Goal: Task Accomplishment & Management: Use online tool/utility

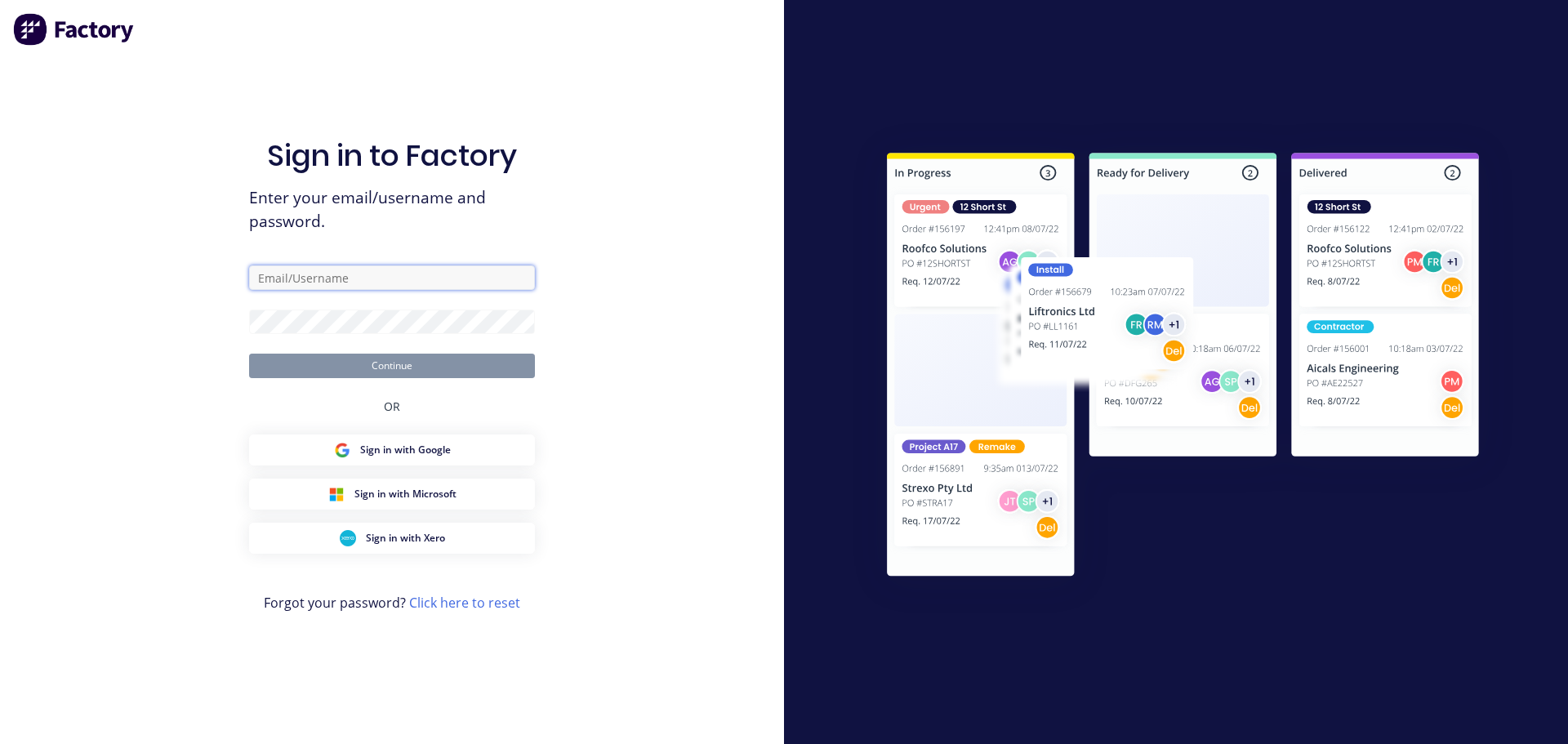
type input "[PERSON_NAME][EMAIL_ADDRESS][DOMAIN_NAME]"
click at [611, 377] on div "Sign in to Factory Enter your email/username and password. [PERSON_NAME][EMAIL_…" at bounding box center [392, 372] width 784 height 744
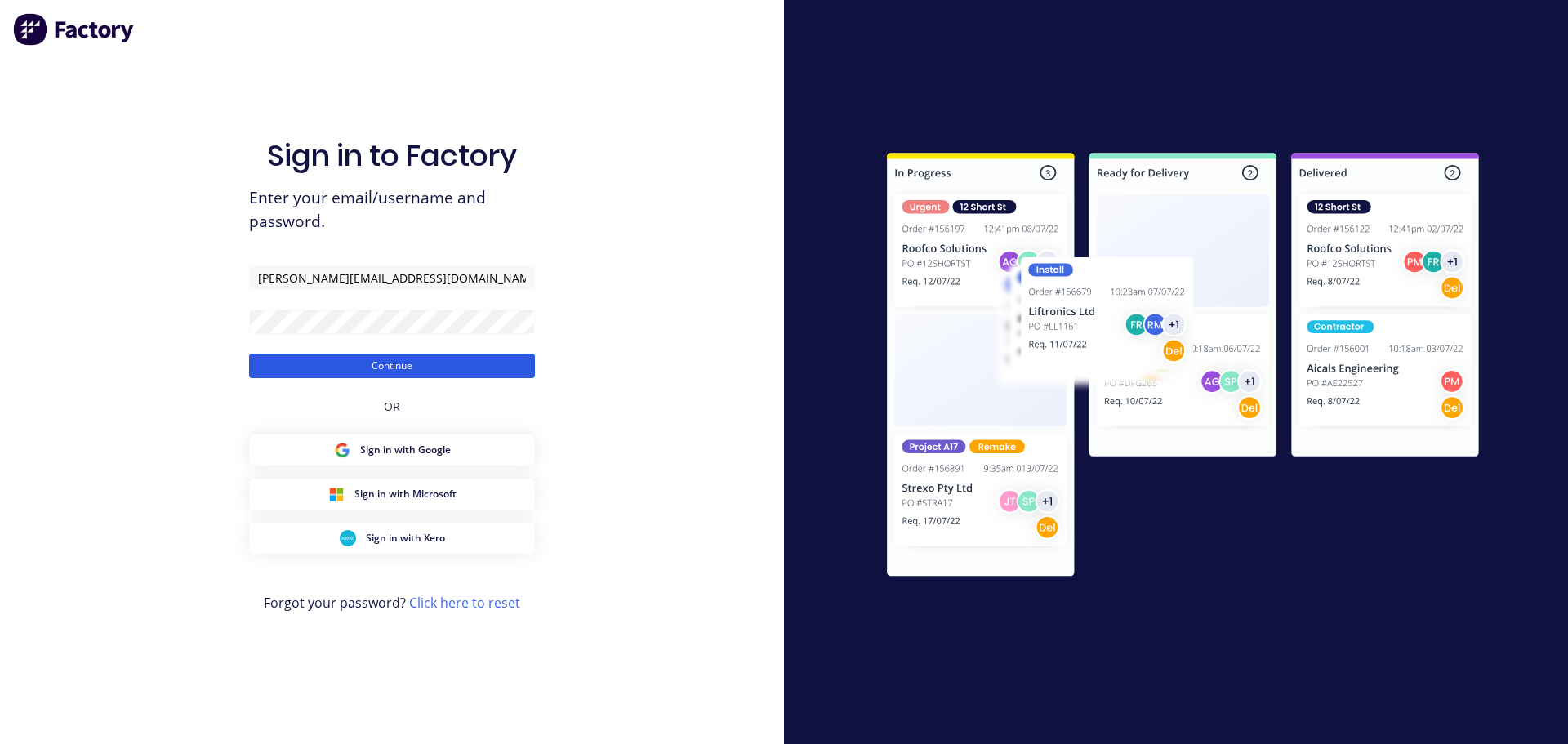
click at [456, 365] on button "Continue" at bounding box center [392, 365] width 286 height 25
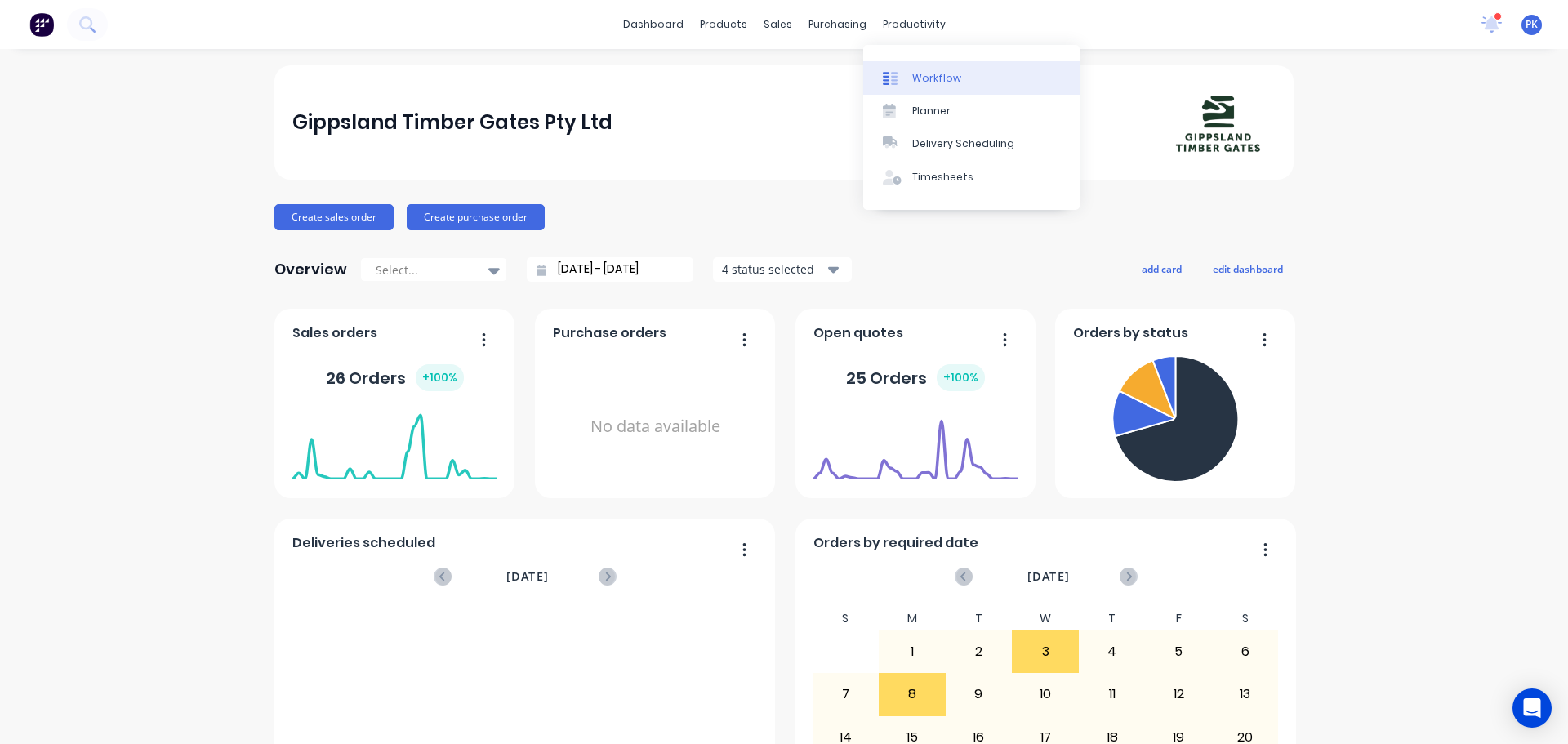
click at [910, 75] on link "Workflow" at bounding box center [971, 77] width 216 height 33
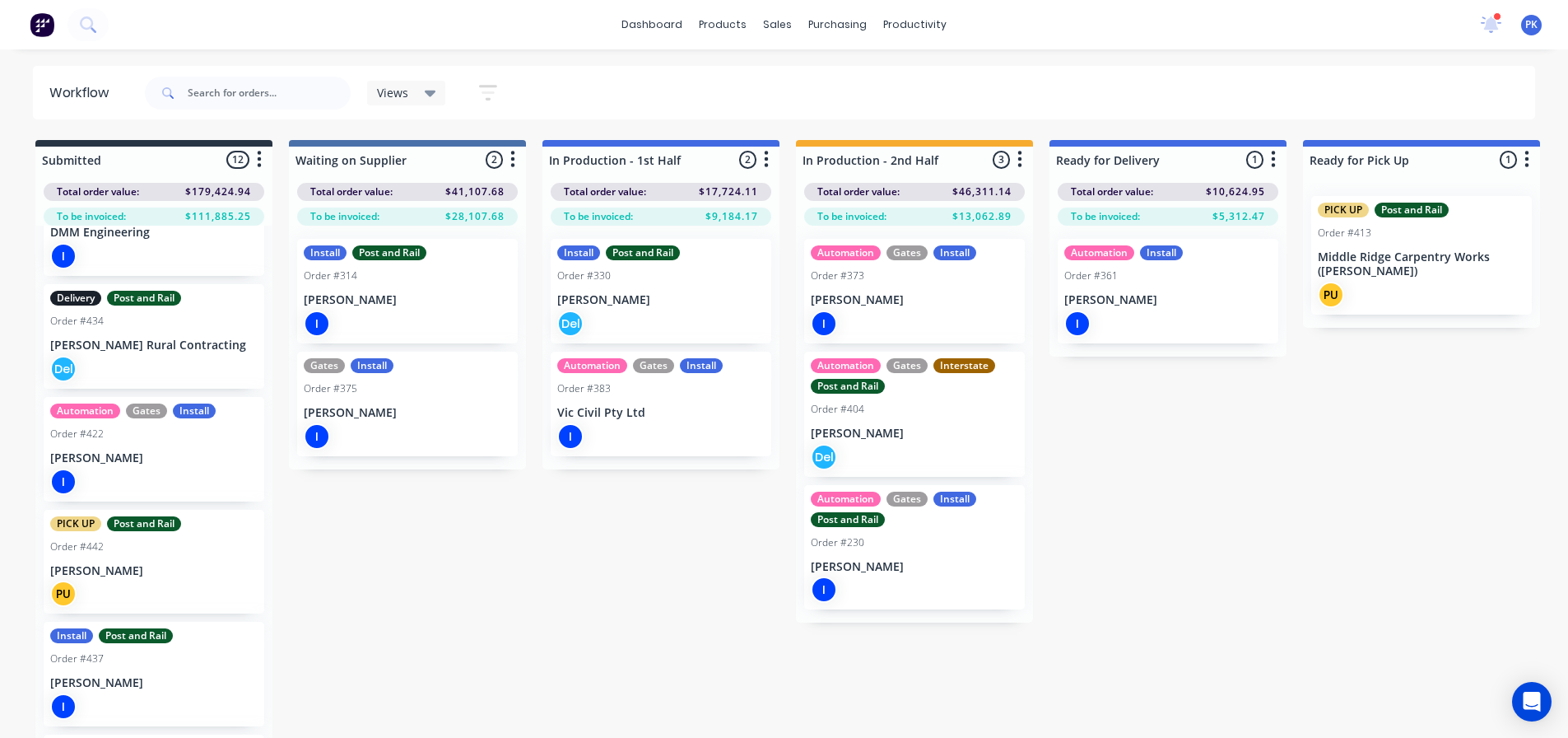
scroll to position [549, 0]
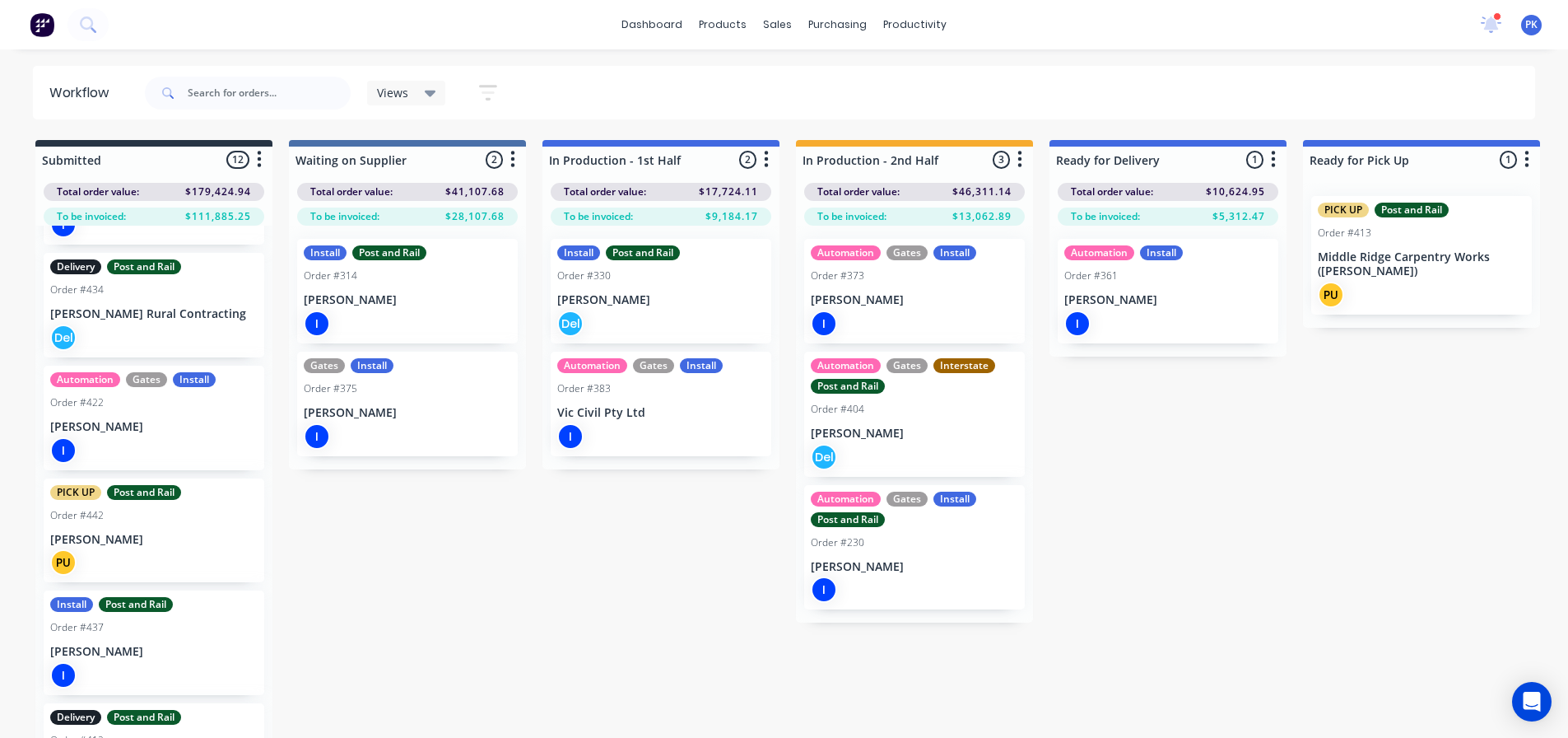
click at [206, 547] on div "PICK UP Post and Rail Order #442 [PERSON_NAME] PU" at bounding box center [154, 530] width 221 height 104
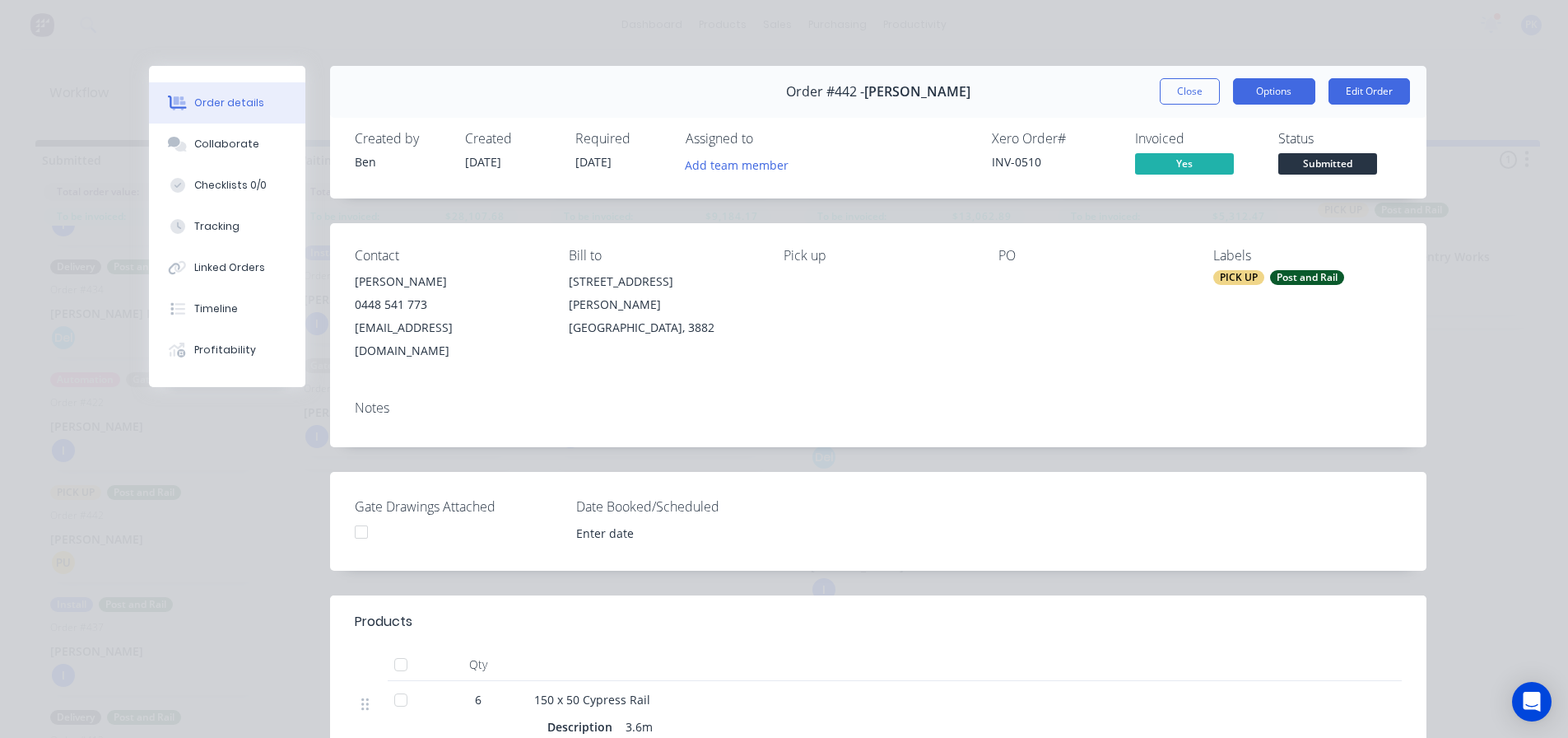
click at [1295, 86] on button "Options" at bounding box center [1274, 91] width 82 height 27
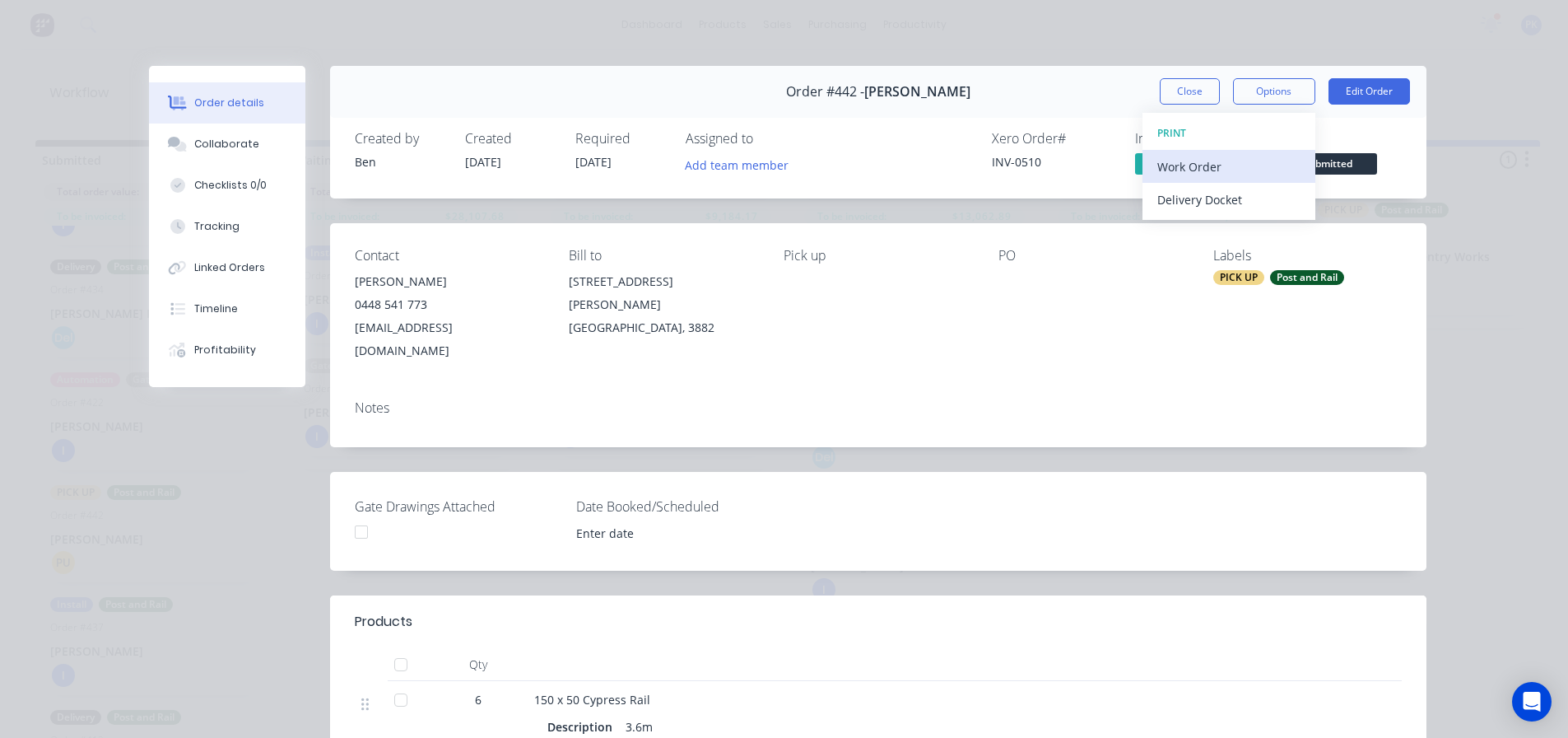
click at [1262, 168] on div "Work Order" at bounding box center [1228, 167] width 143 height 24
click at [1221, 231] on div "Custom" at bounding box center [1228, 233] width 143 height 24
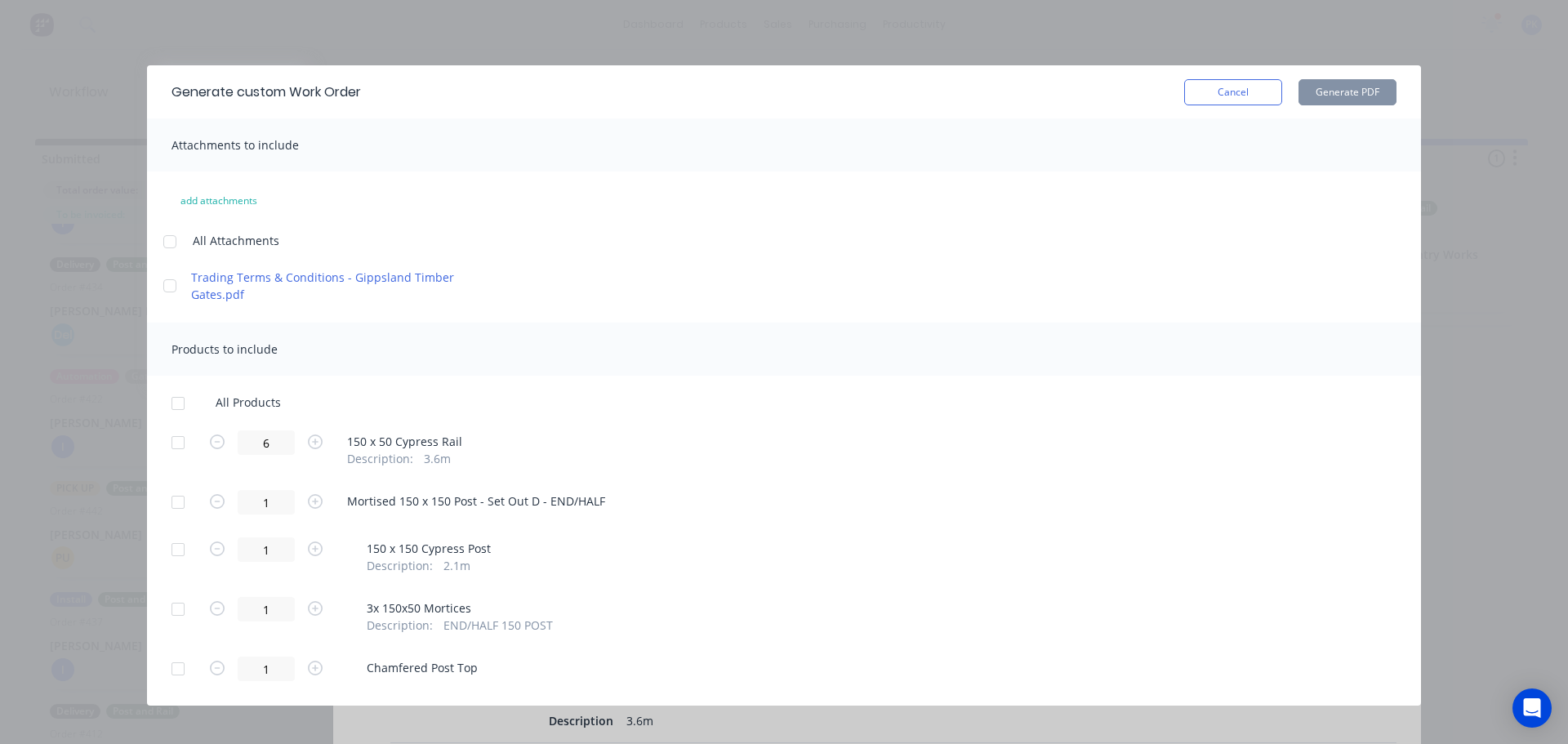
click at [180, 441] on div at bounding box center [178, 442] width 33 height 33
click at [176, 503] on div at bounding box center [178, 502] width 33 height 33
click at [1353, 90] on button "Generate PDF" at bounding box center [1348, 92] width 98 height 26
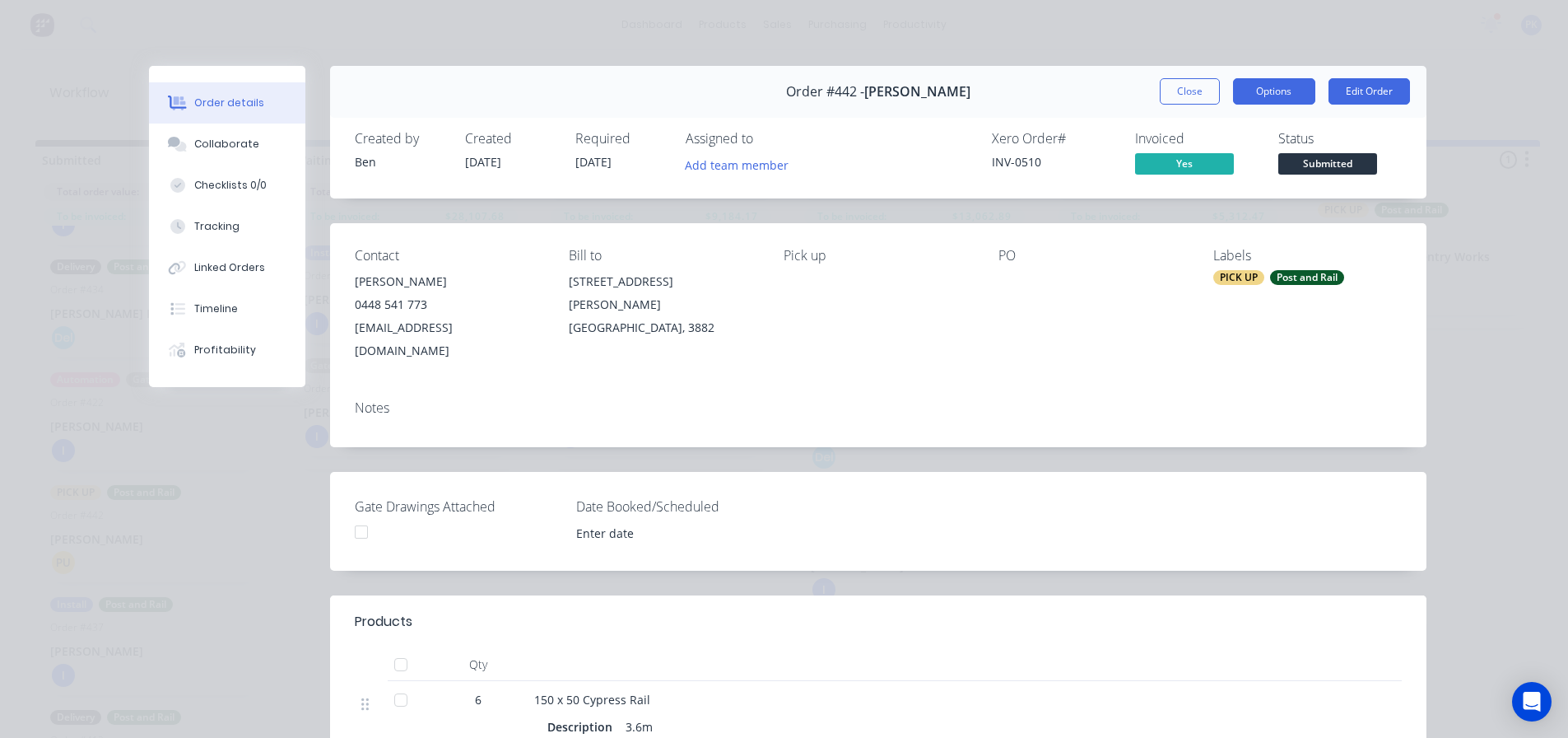
click at [1266, 87] on button "Options" at bounding box center [1274, 91] width 82 height 27
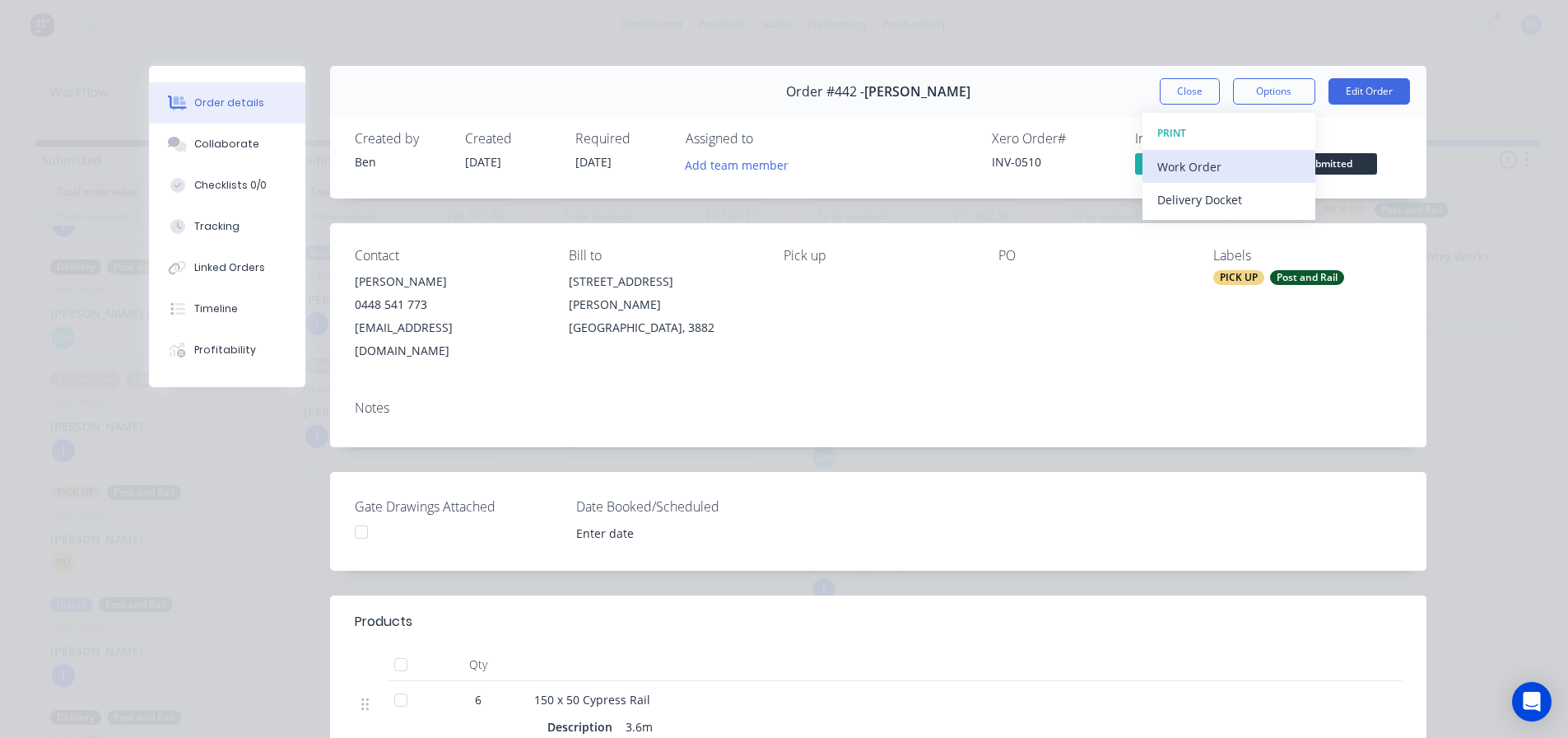
click at [1231, 167] on div "Work Order" at bounding box center [1228, 167] width 143 height 24
click at [1206, 230] on div "Custom" at bounding box center [1228, 233] width 143 height 24
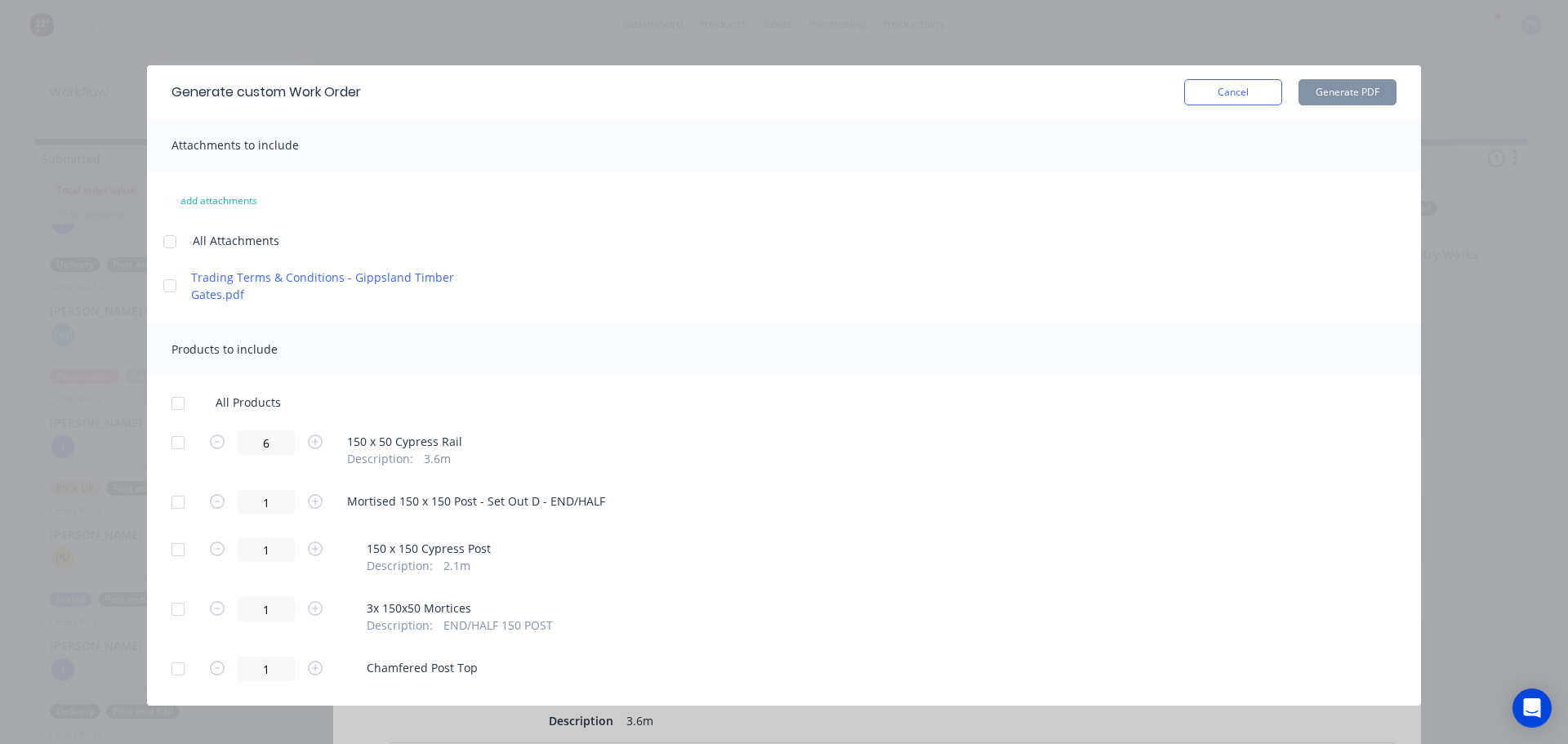
click at [172, 412] on div at bounding box center [178, 403] width 33 height 33
click at [1365, 103] on button "Generate PDF" at bounding box center [1348, 92] width 98 height 26
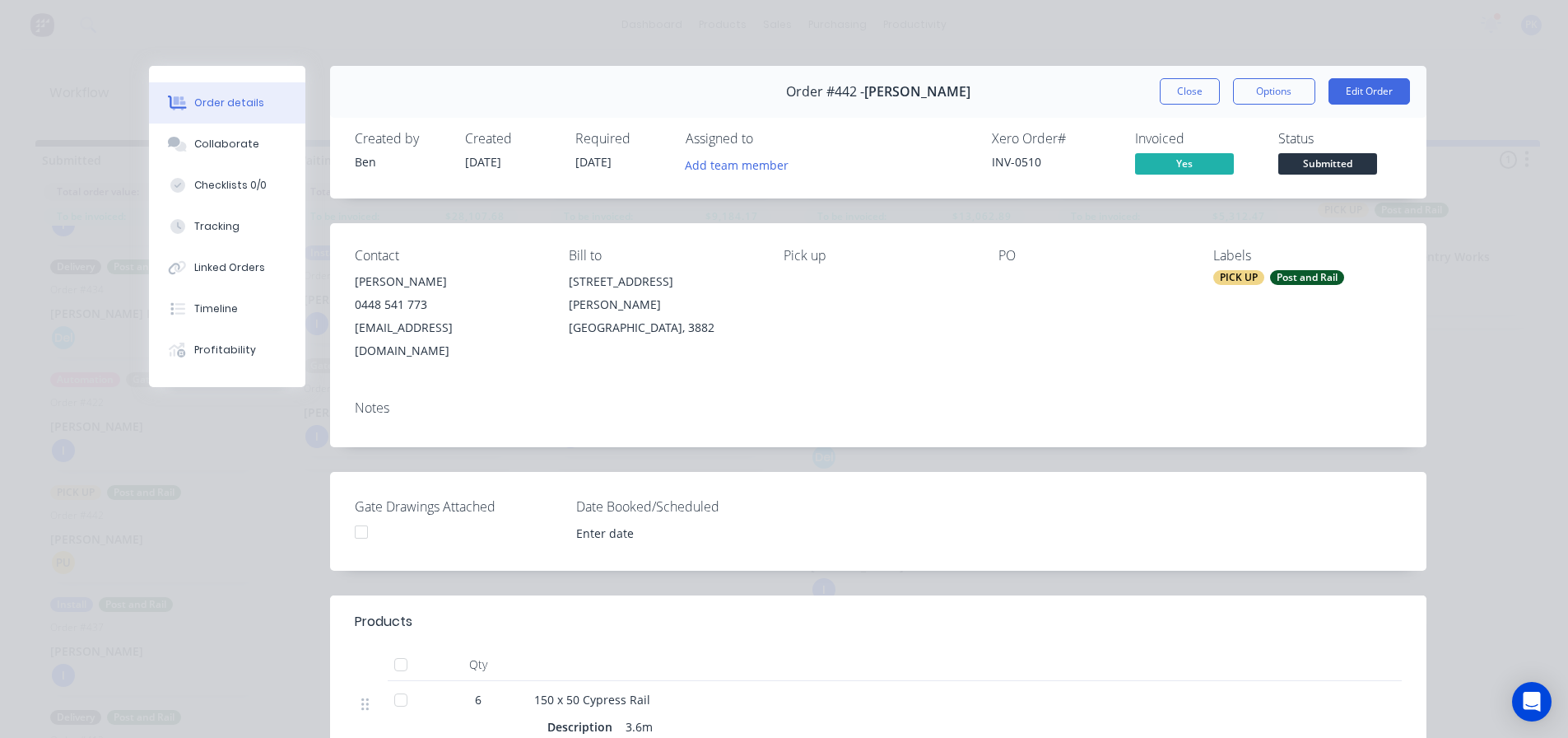
click at [291, 468] on div "Order #442 - [PERSON_NAME] Close Options Edit Order Created by [PERSON_NAME] Cr…" at bounding box center [788, 597] width 1278 height 1062
click at [1173, 96] on button "Close" at bounding box center [1190, 91] width 60 height 27
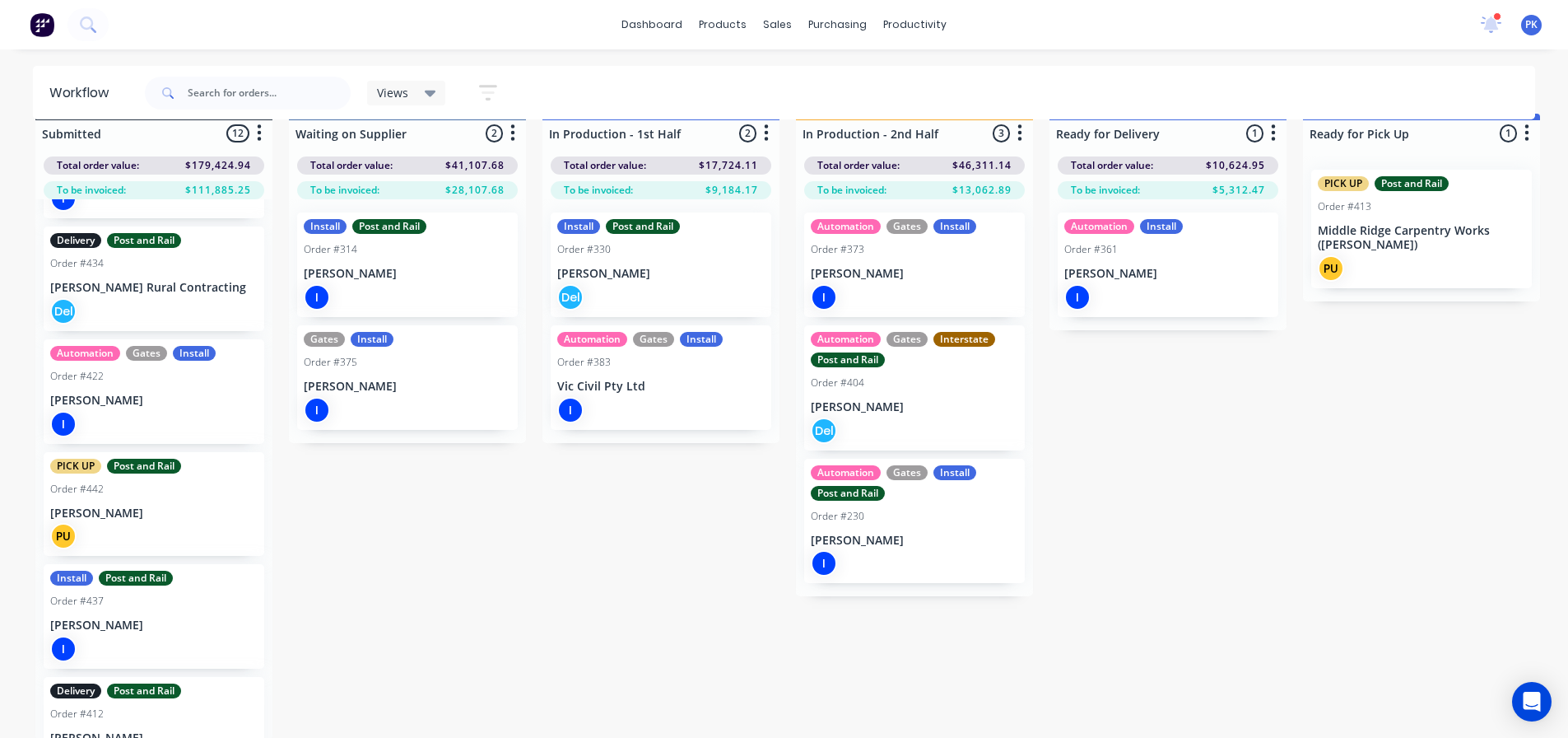
scroll to position [40, 0]
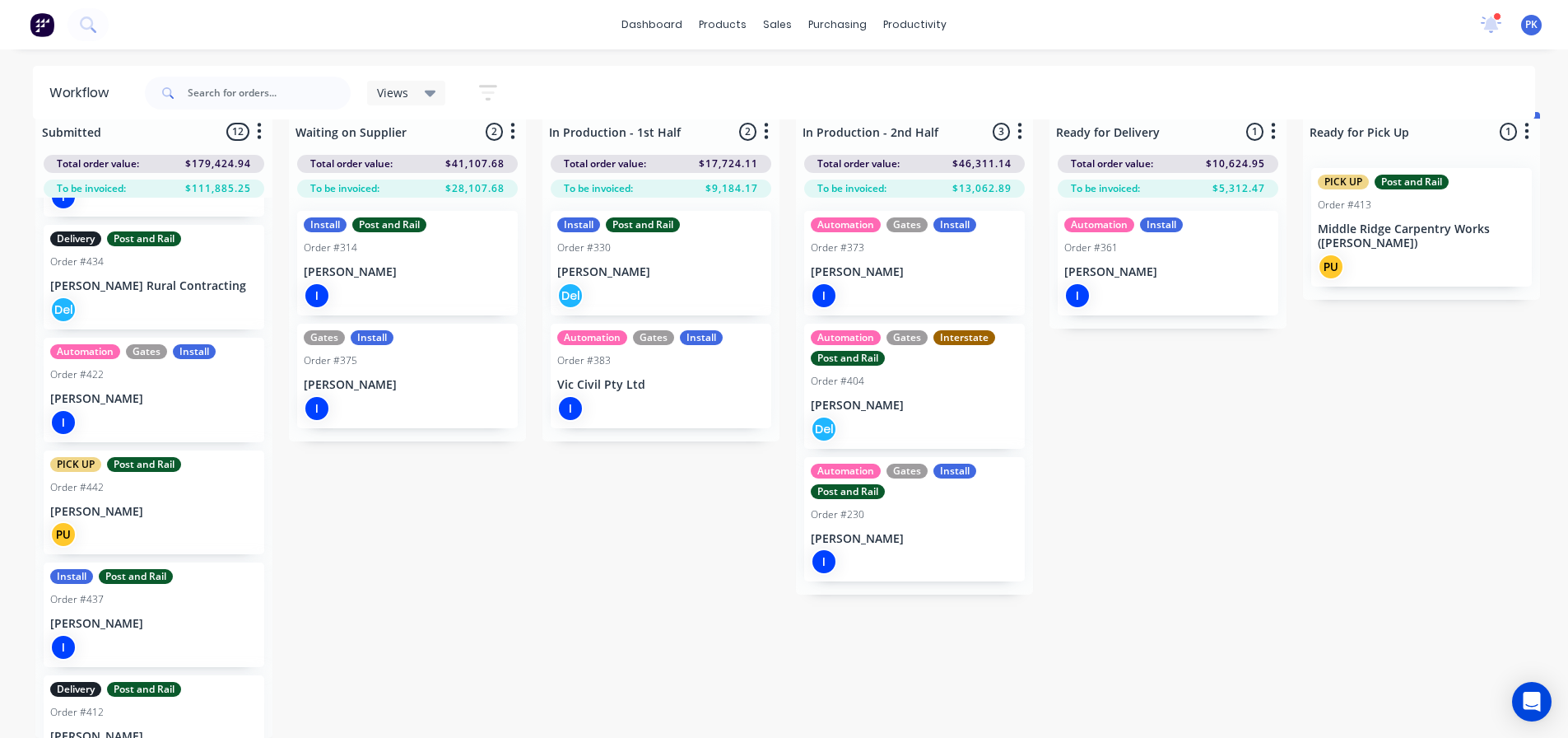
click at [176, 705] on div "Order #412" at bounding box center [154, 712] width 208 height 15
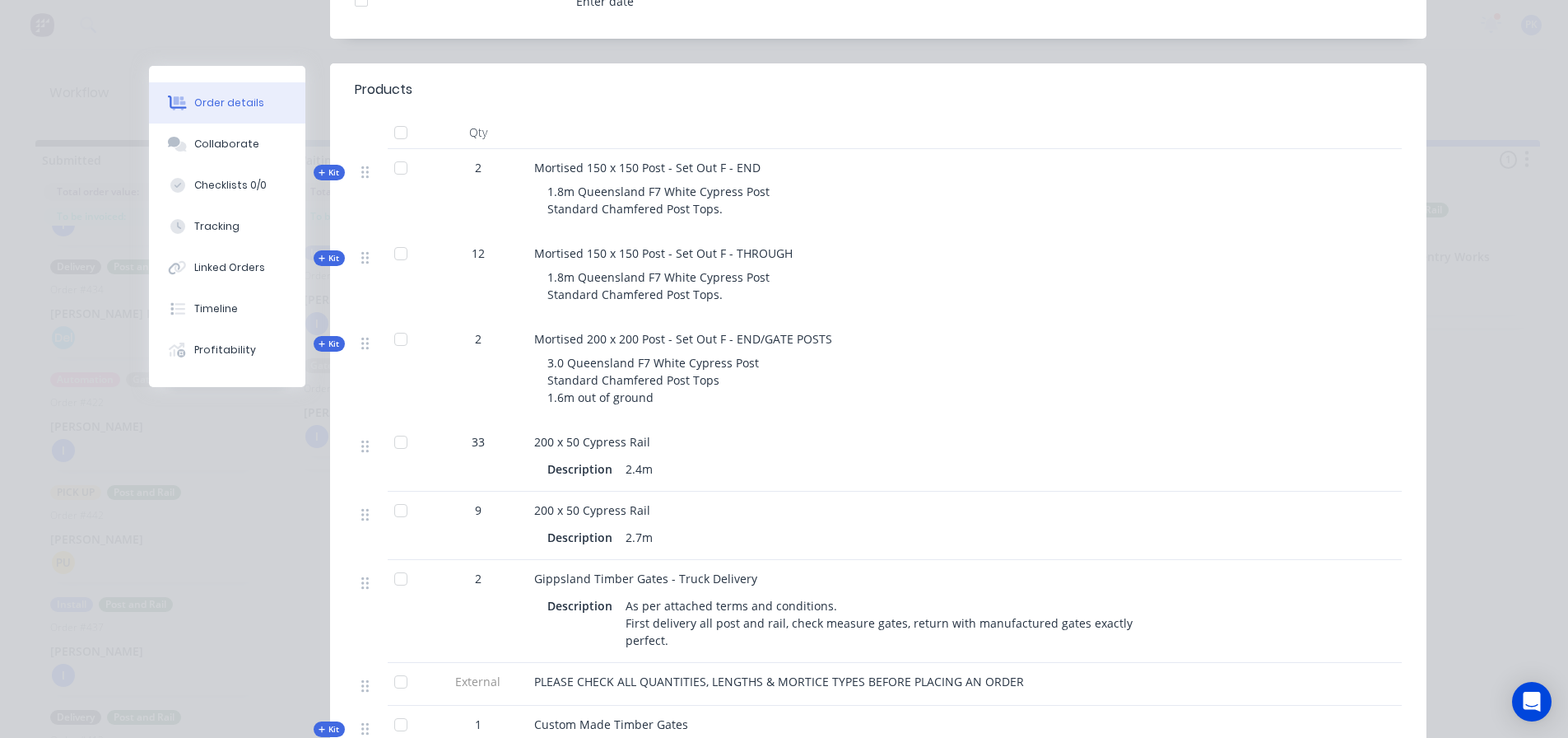
scroll to position [549, 0]
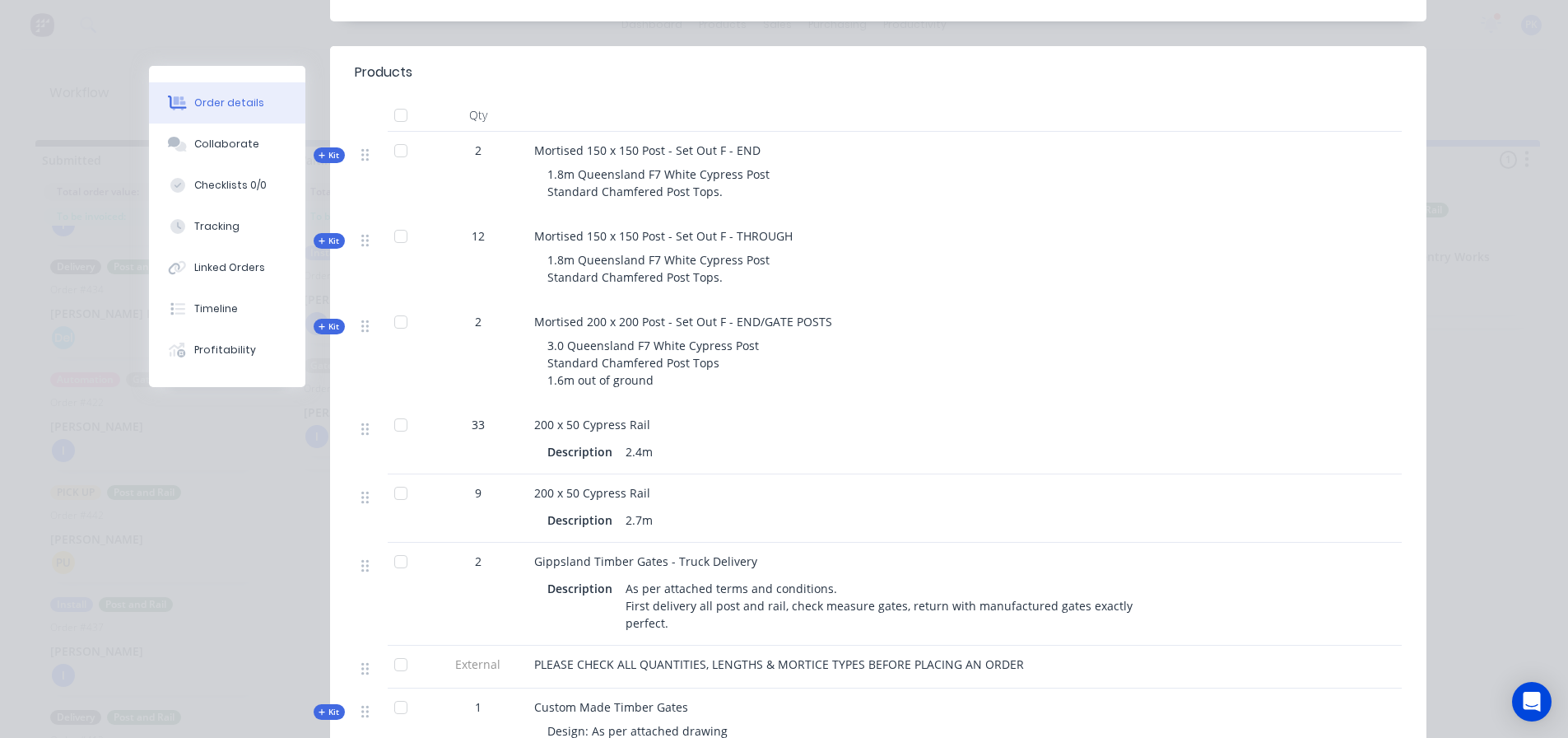
click at [1512, 96] on div "Order details Collaborate Checklists 0/0 Tracking Linked Orders Timeline Profit…" at bounding box center [784, 369] width 1568 height 738
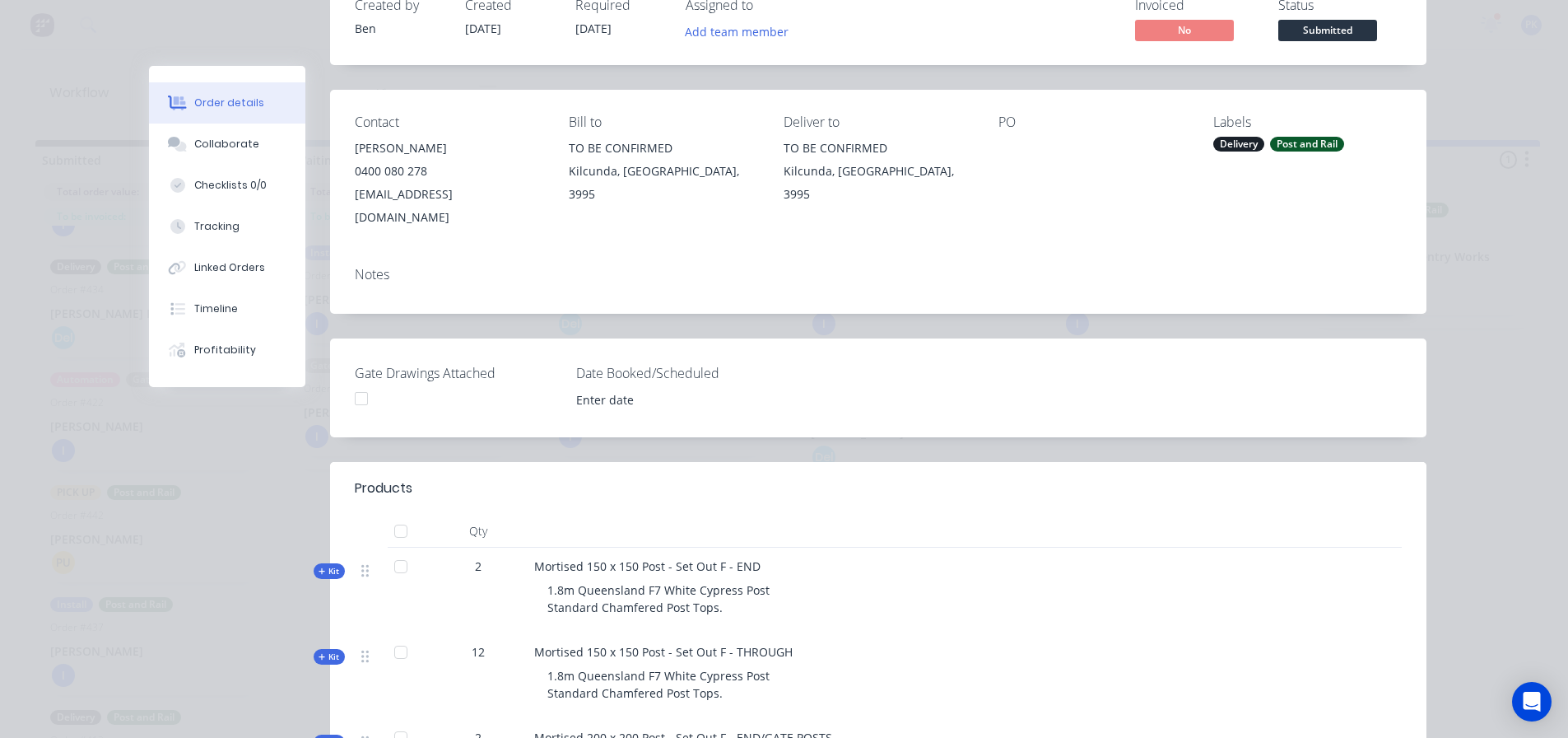
scroll to position [0, 0]
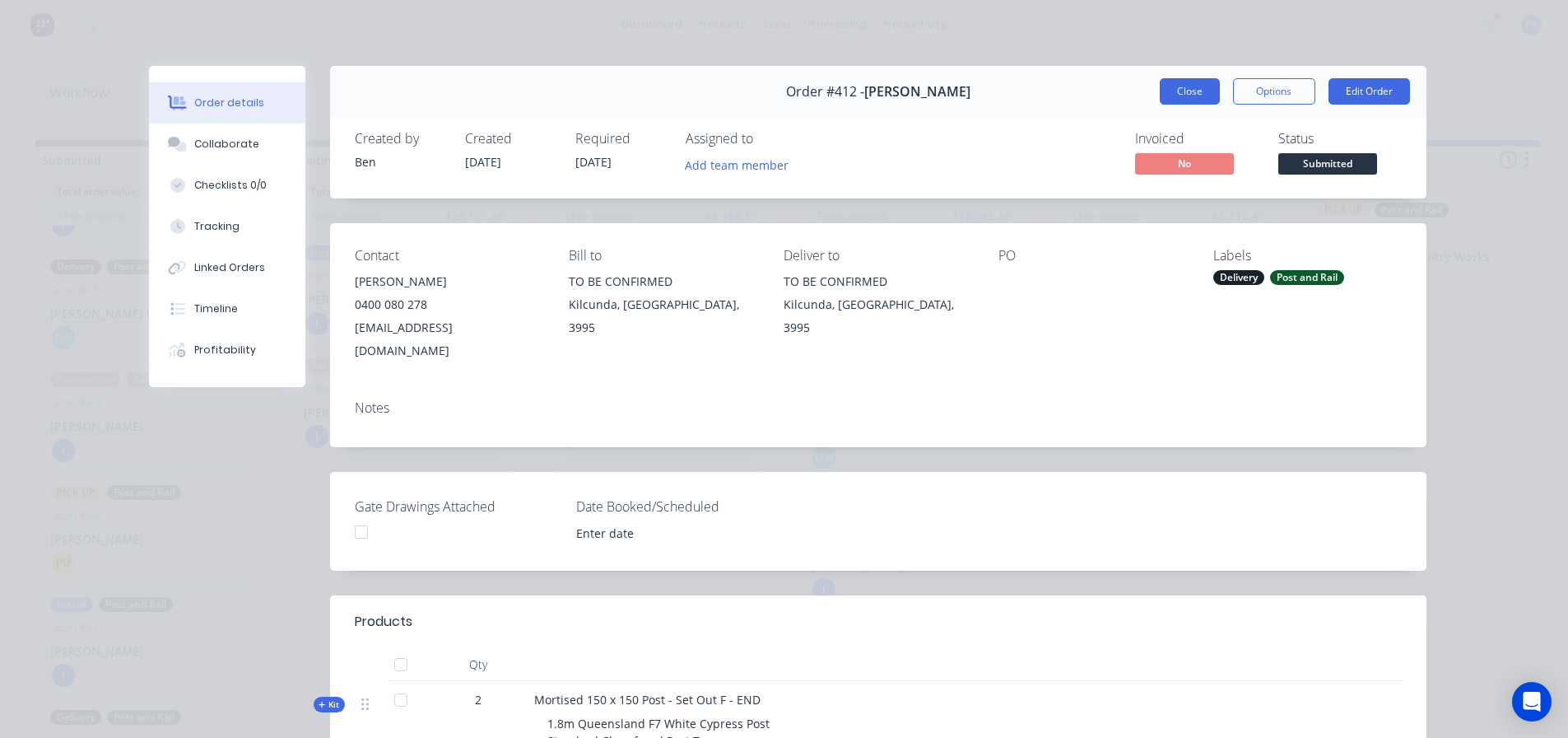
click at [1180, 91] on button "Close" at bounding box center [1190, 91] width 60 height 27
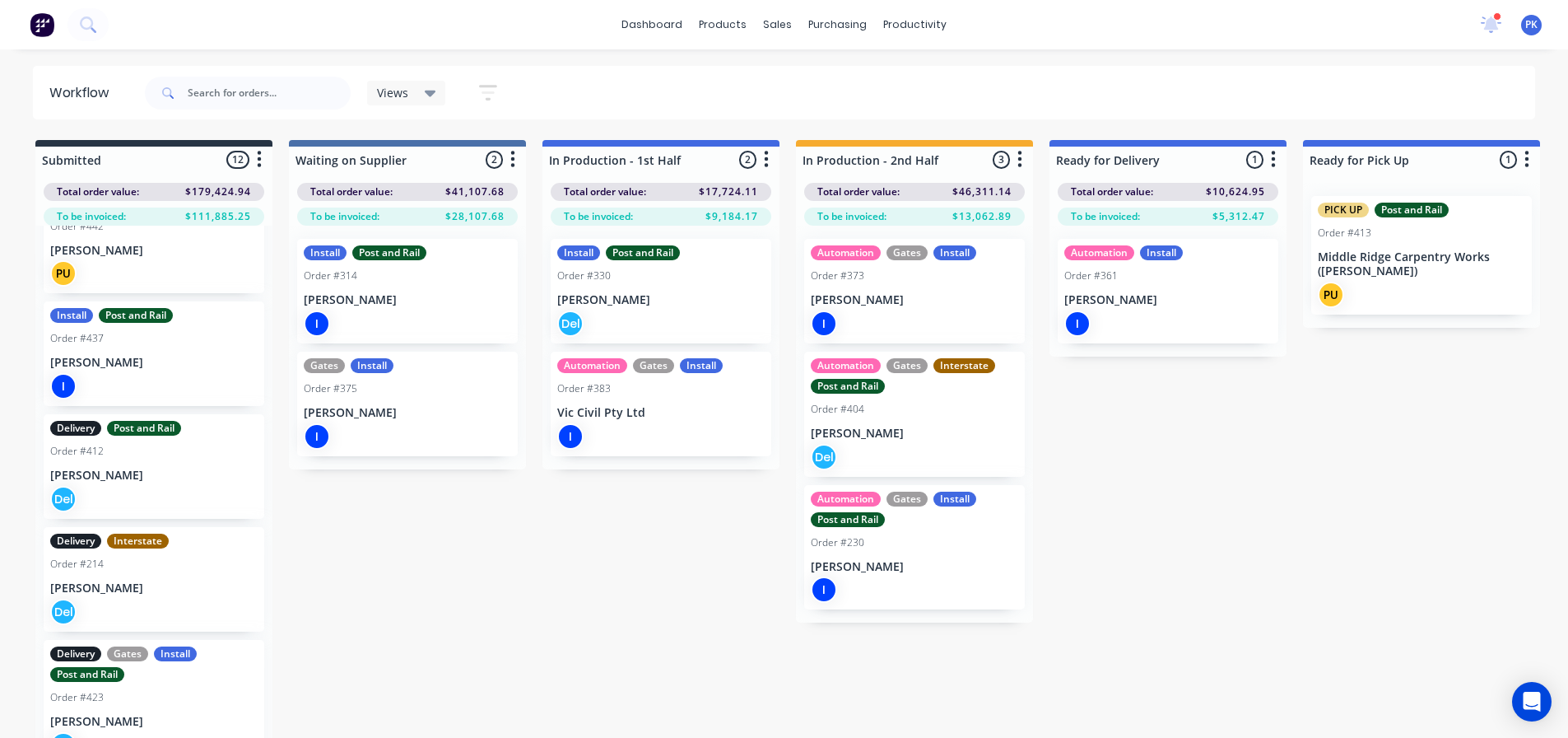
scroll to position [40, 0]
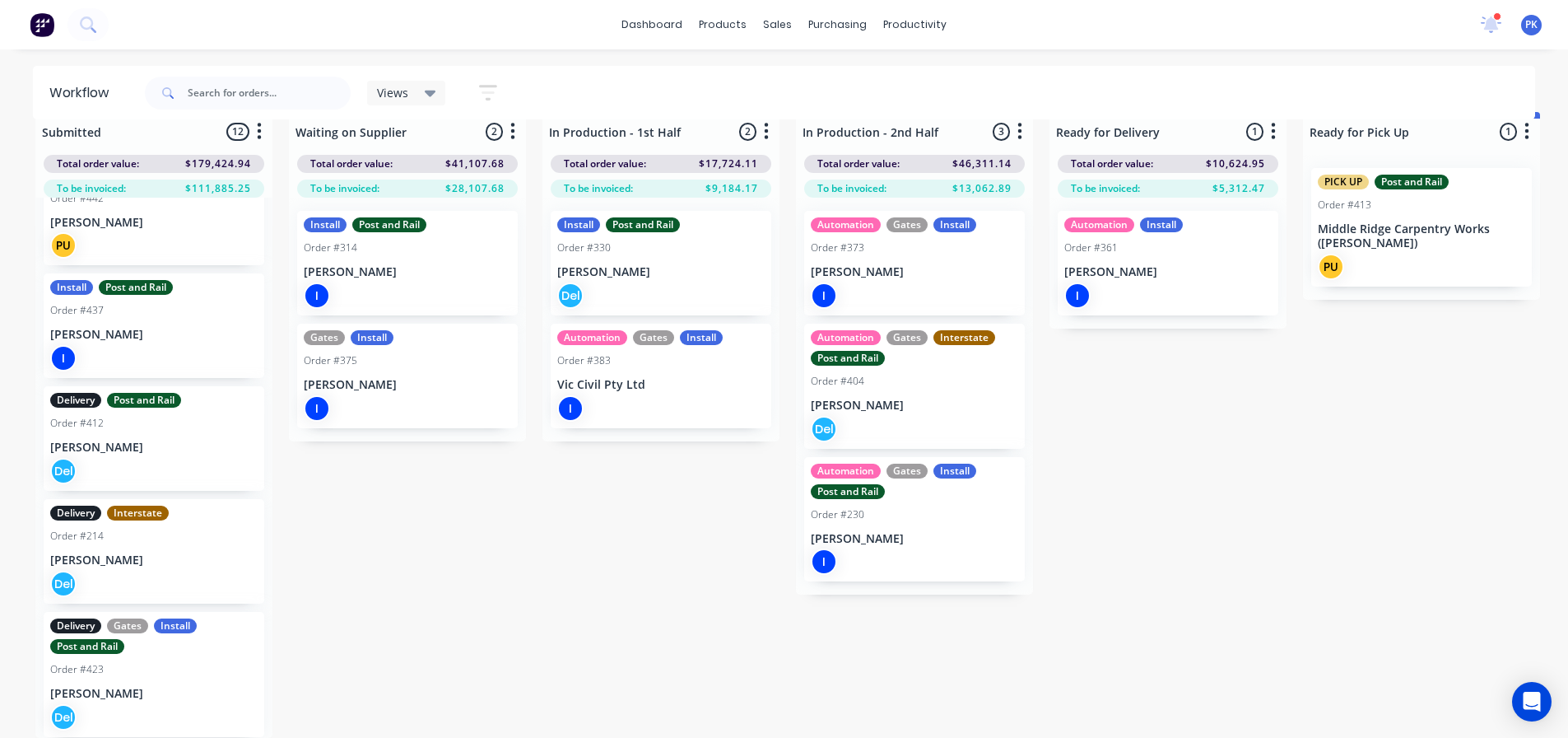
click at [134, 553] on p "[PERSON_NAME]" at bounding box center [154, 559] width 208 height 14
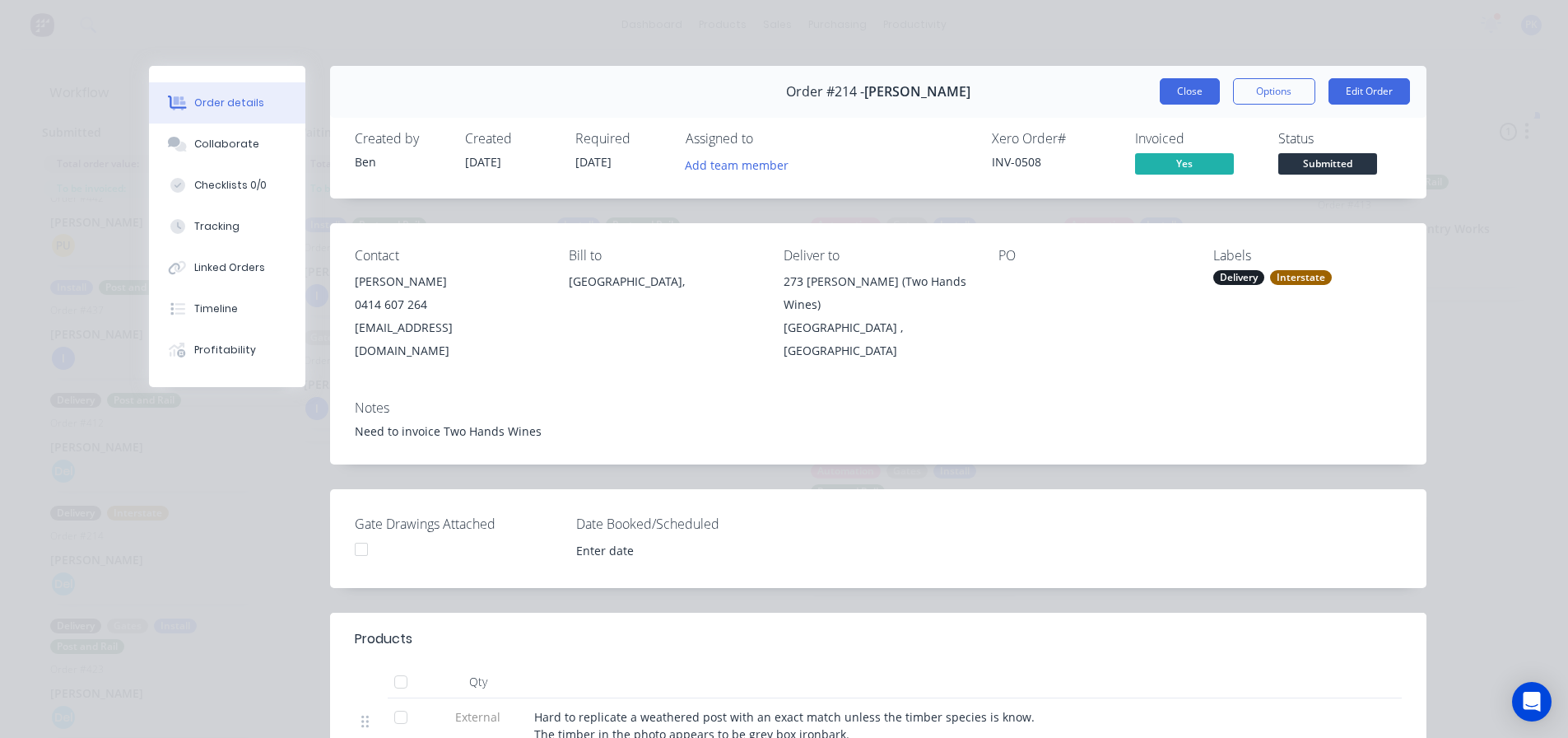
click at [1160, 90] on button "Close" at bounding box center [1190, 91] width 60 height 27
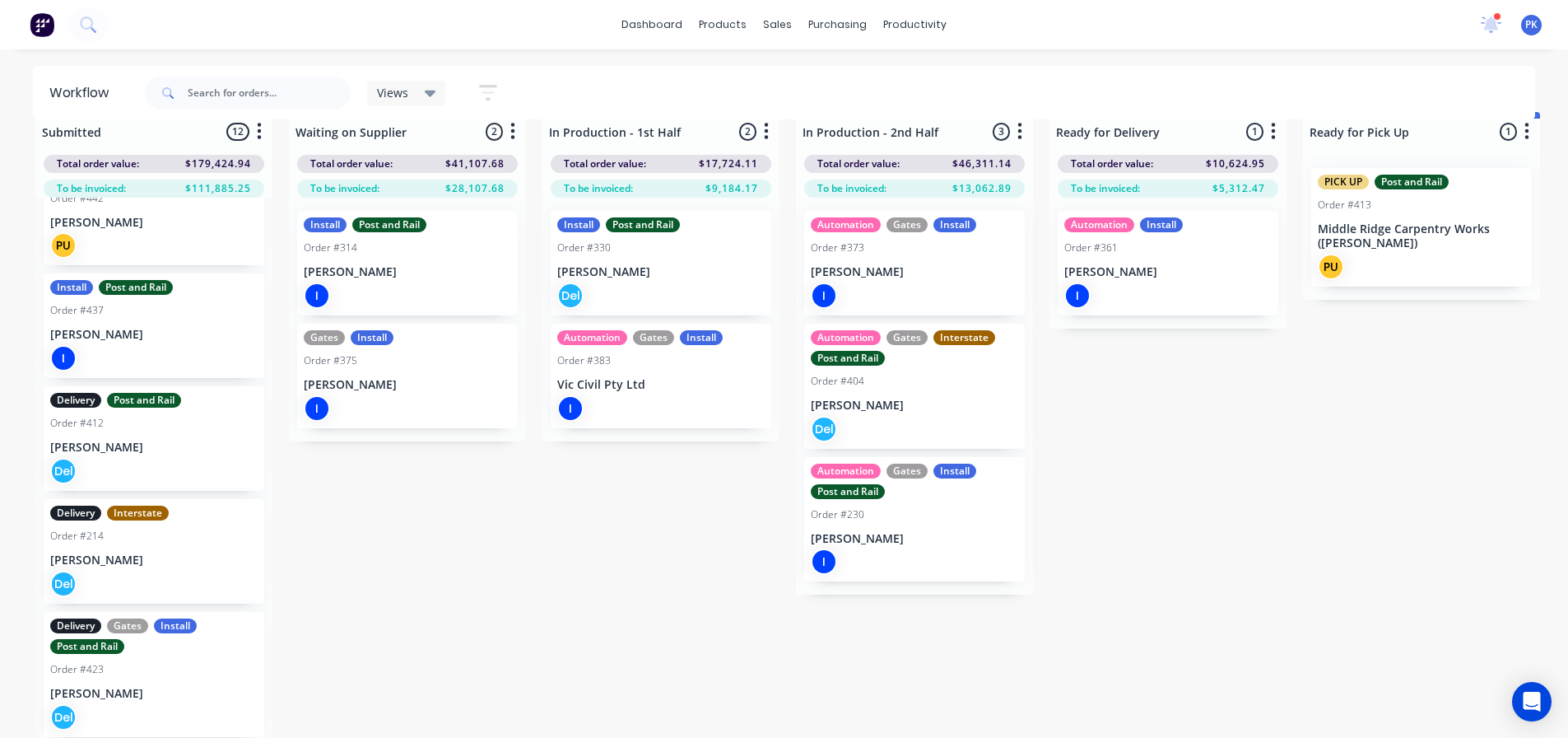
click at [189, 704] on div "Del" at bounding box center [154, 717] width 208 height 27
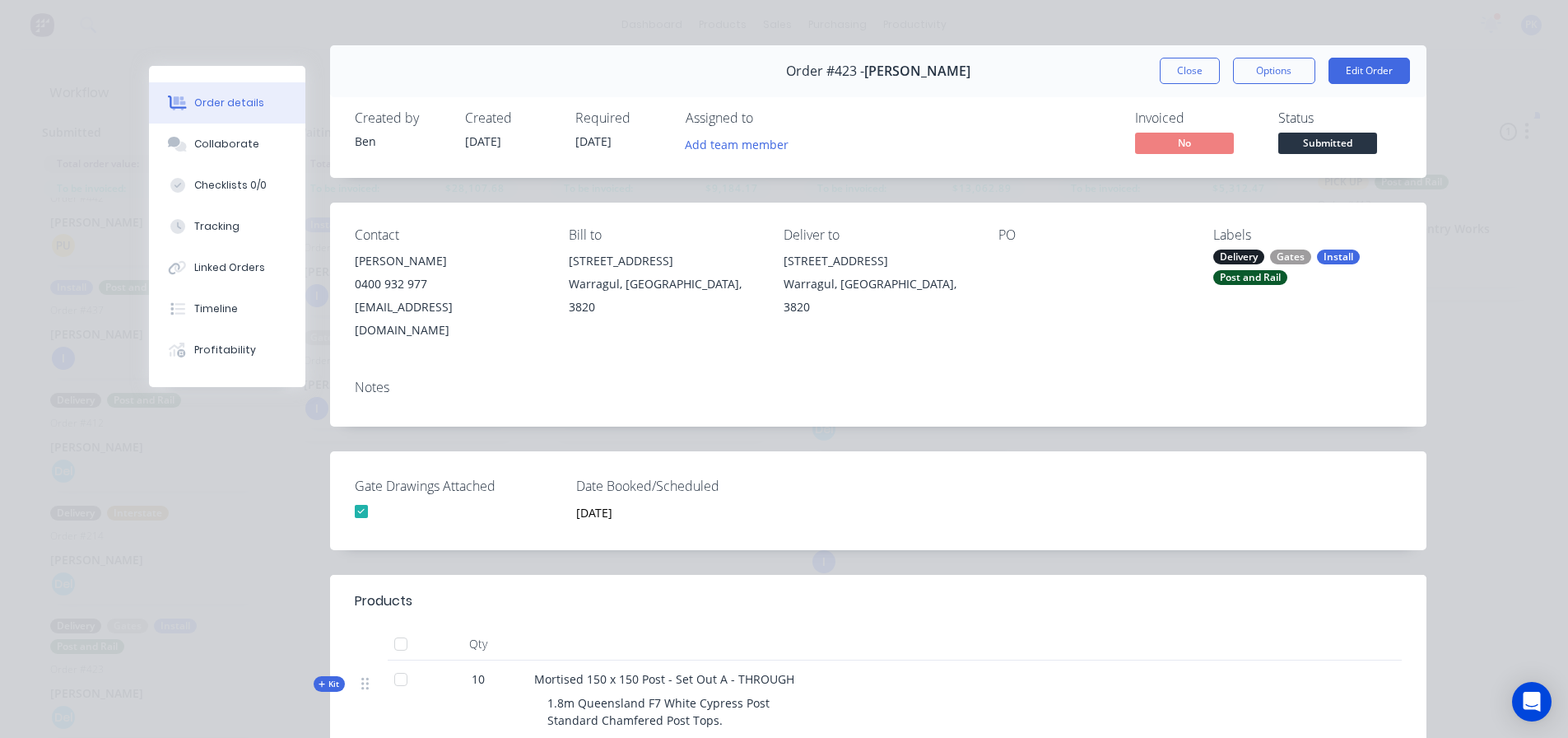
scroll to position [0, 0]
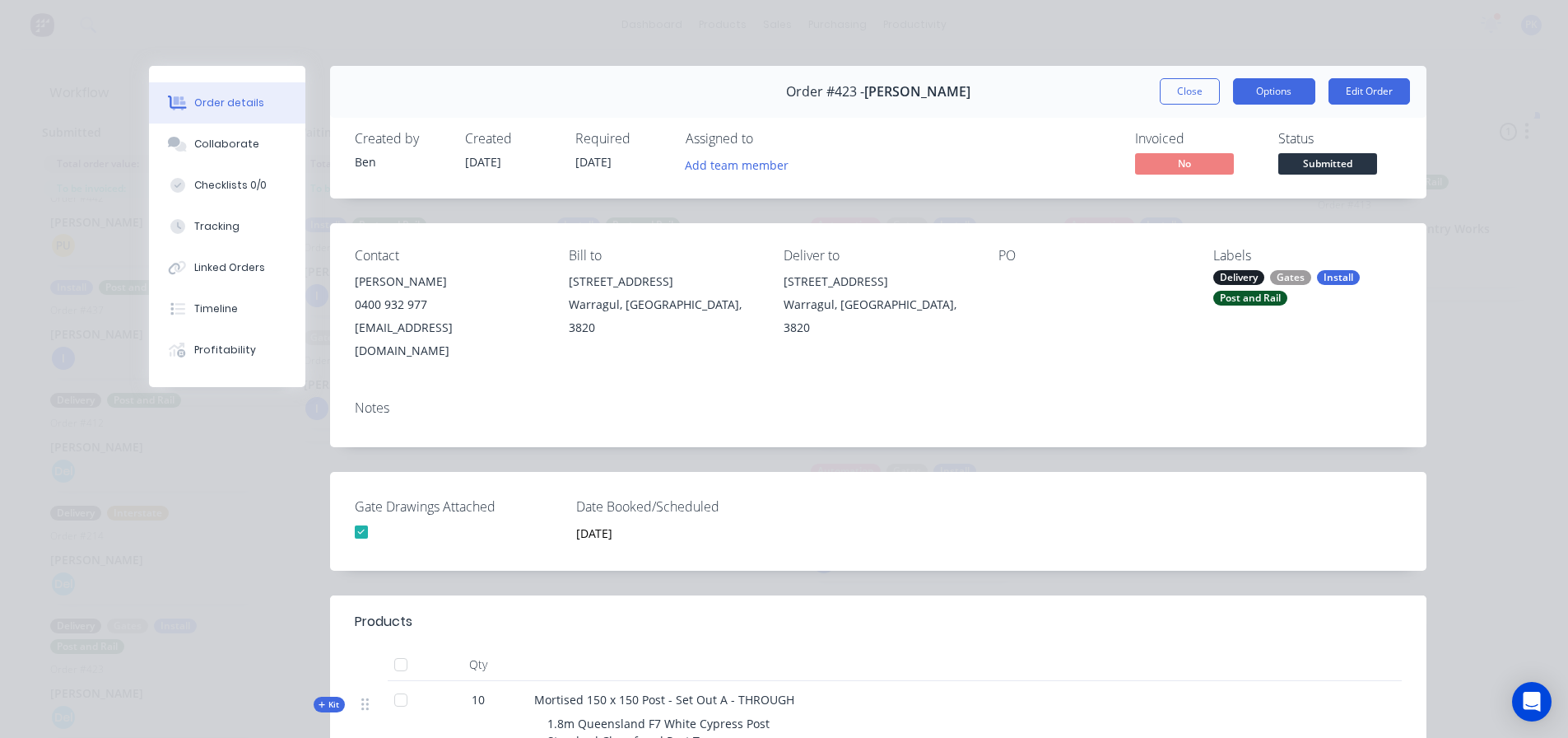
click at [1274, 84] on button "Options" at bounding box center [1274, 91] width 82 height 27
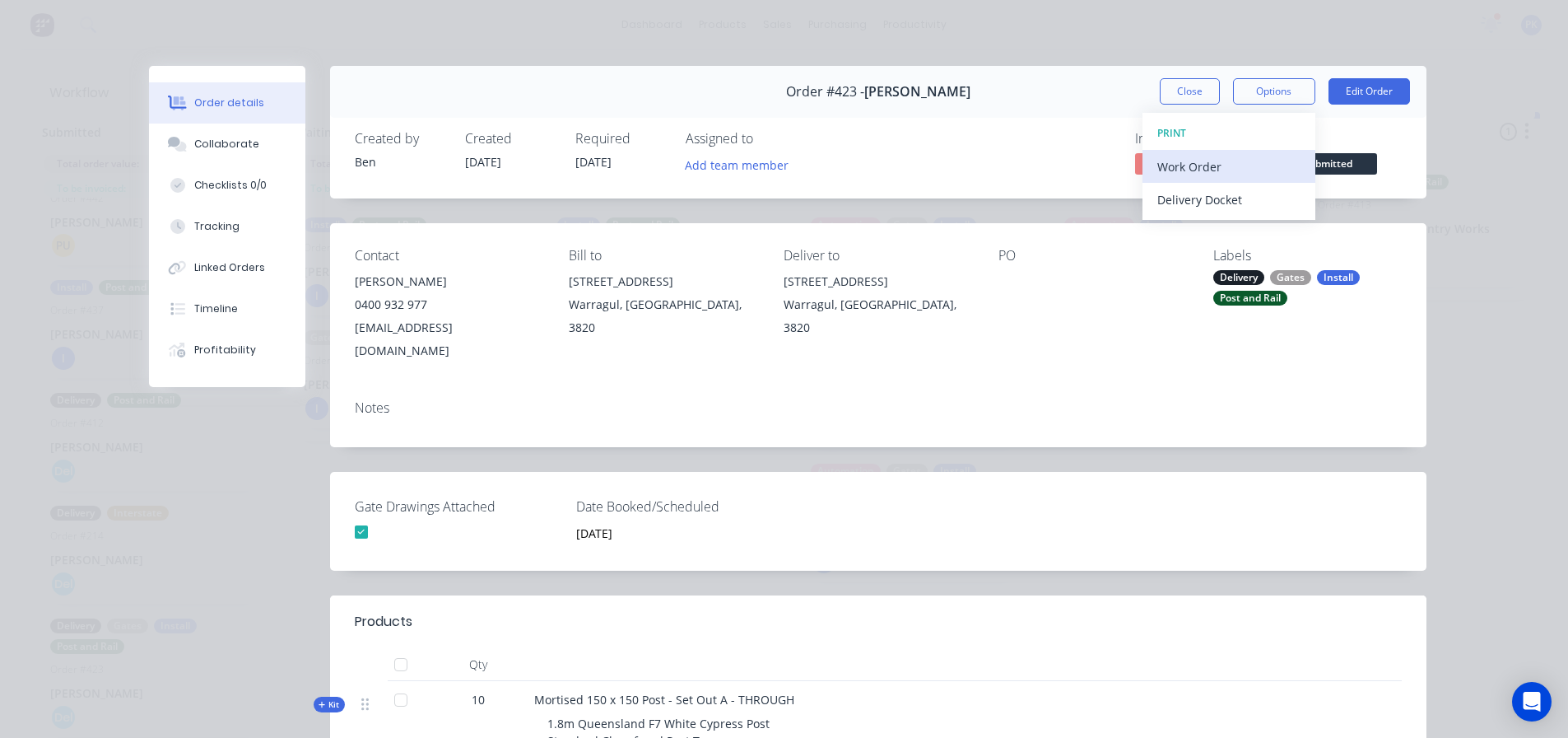
click at [1227, 169] on div "Work Order" at bounding box center [1228, 167] width 143 height 24
click at [1203, 233] on div "Custom" at bounding box center [1228, 233] width 143 height 24
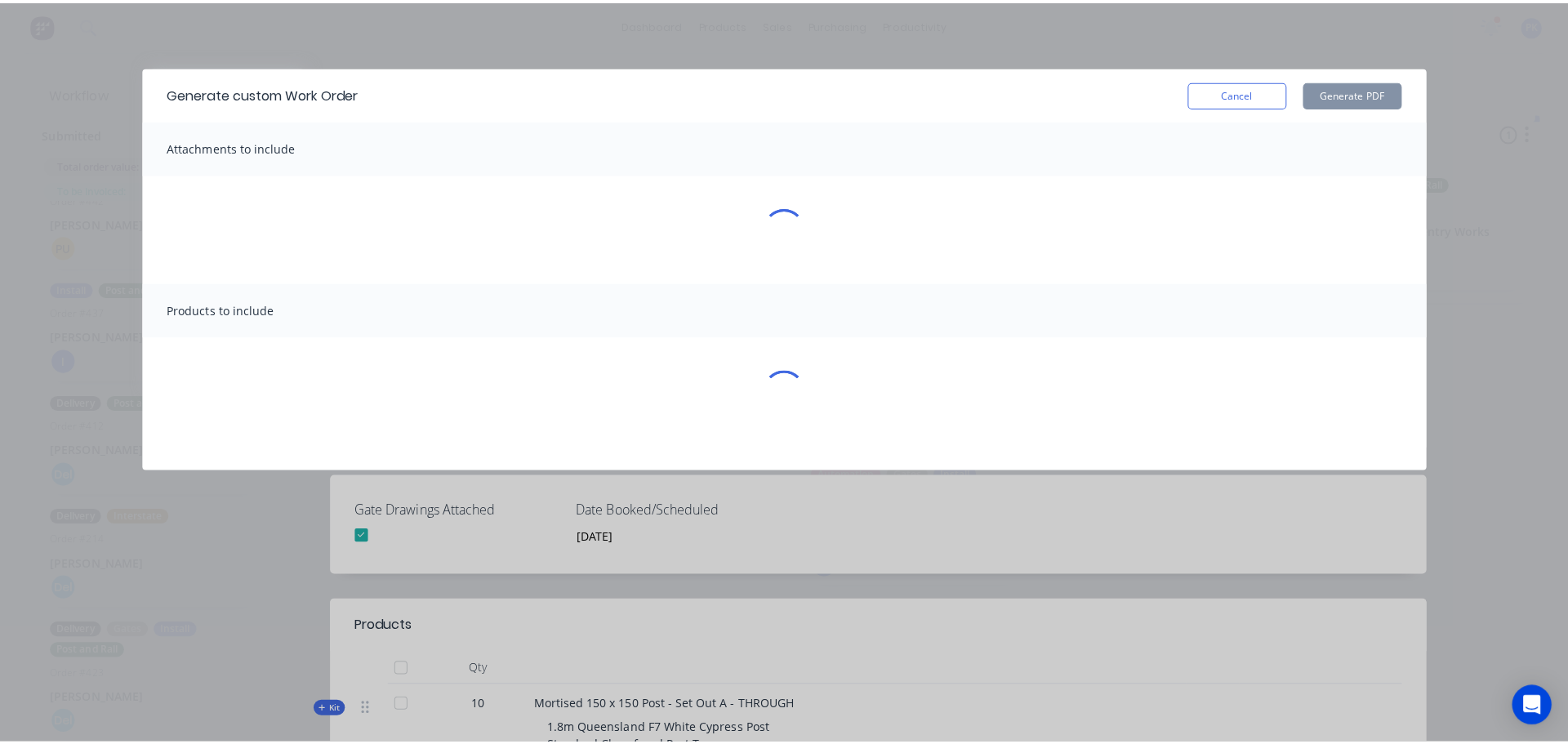
scroll to position [28, 0]
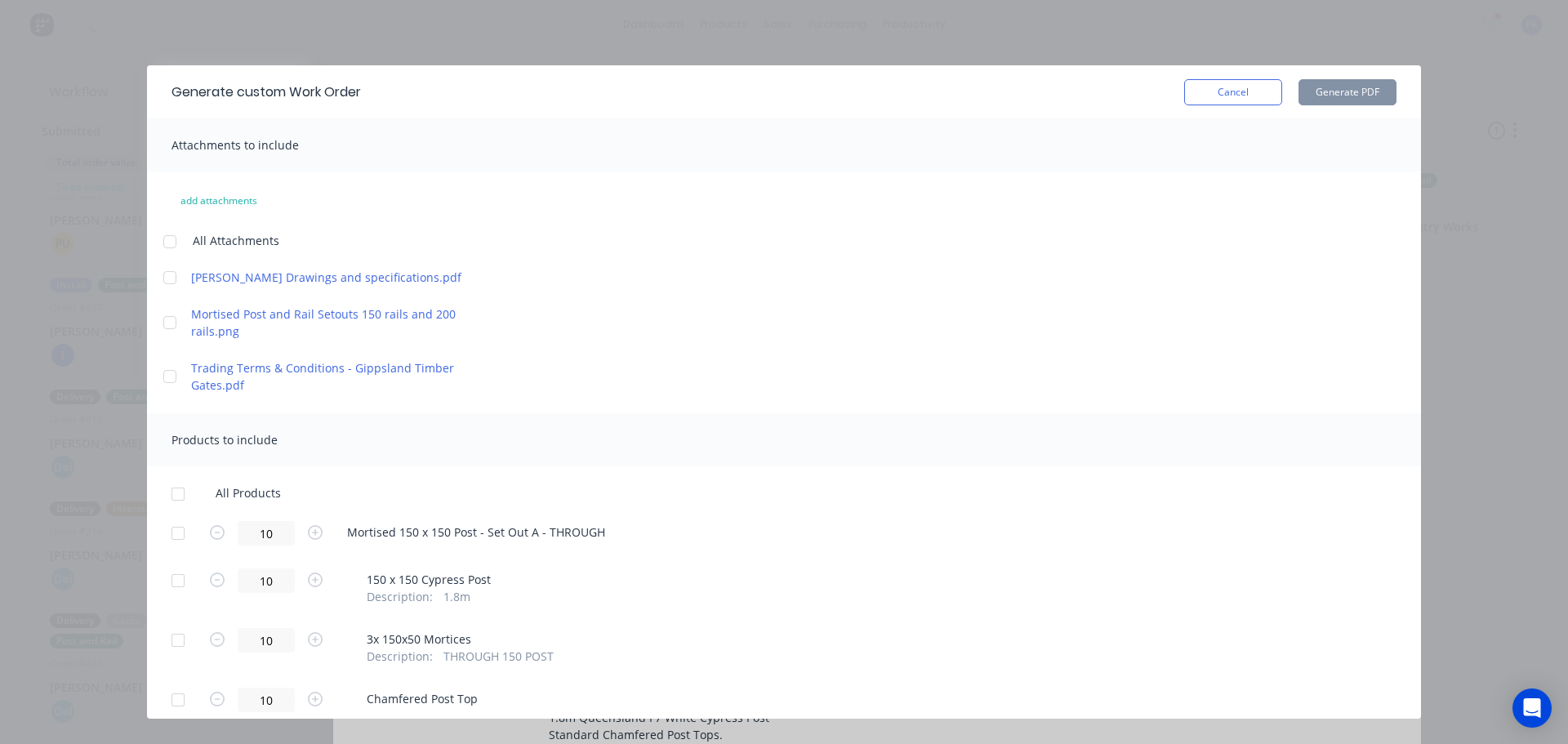
click at [170, 499] on div at bounding box center [178, 494] width 33 height 33
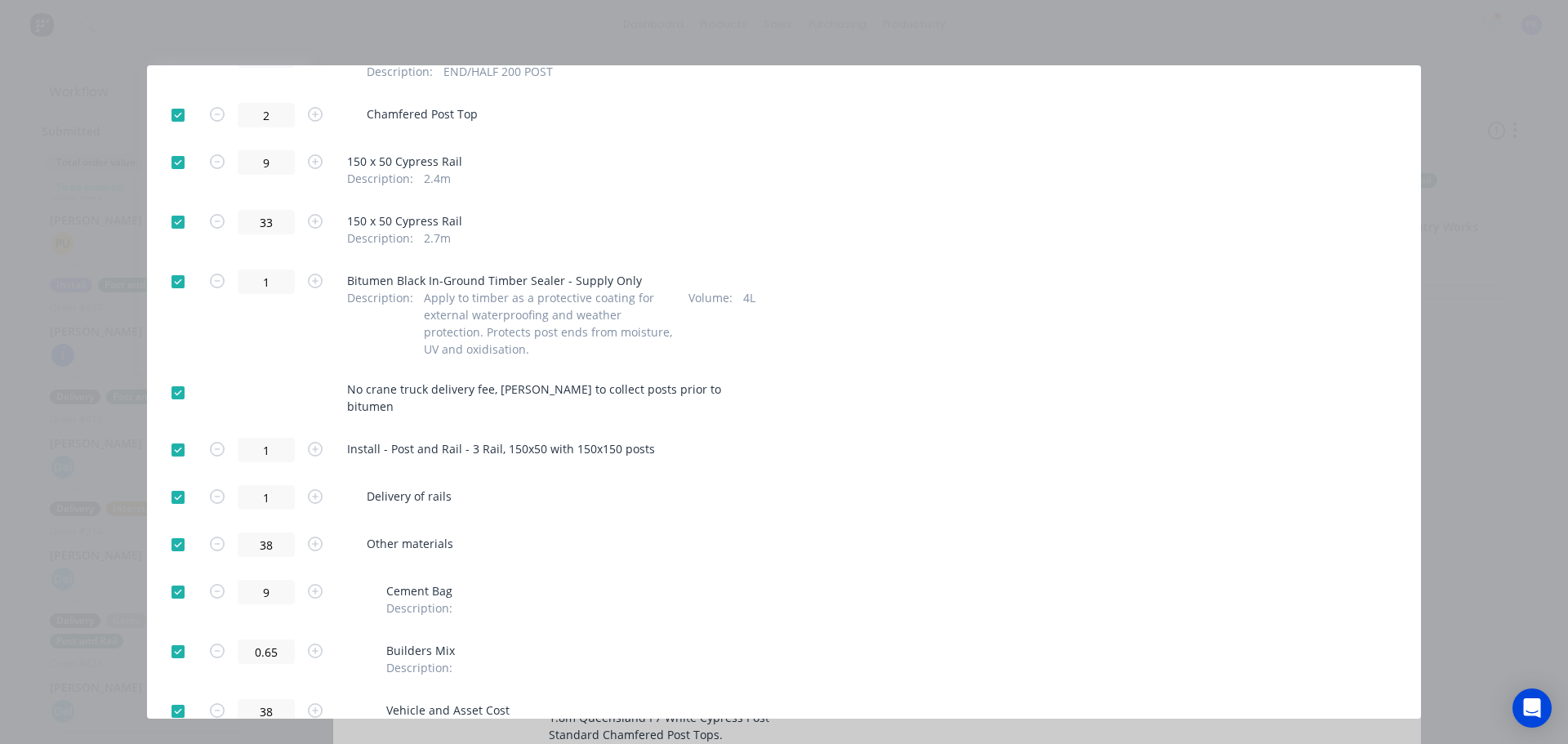
scroll to position [1001, 0]
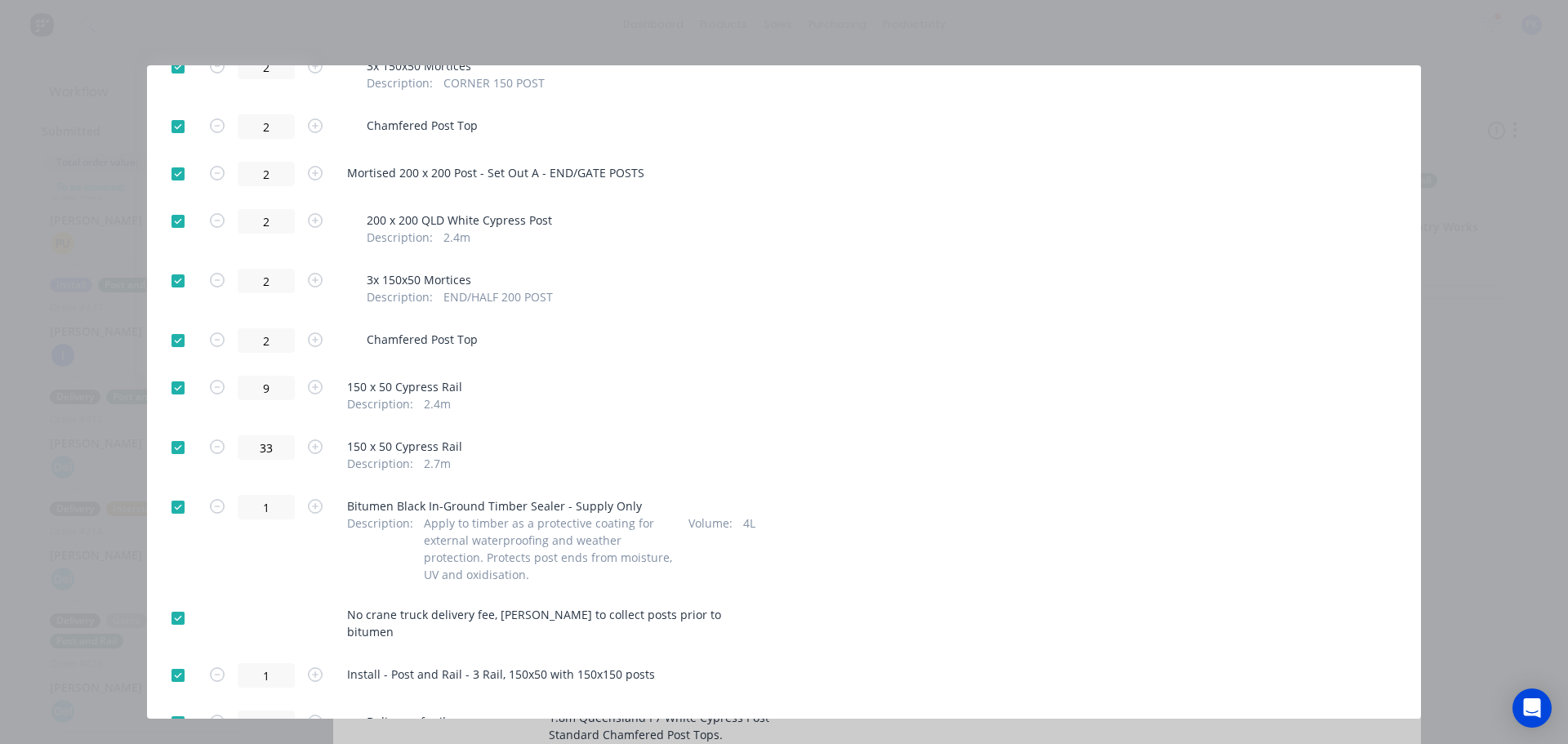
click at [54, 582] on div "Generate custom Work Order Cancel Generate PDF Attachments to include add attac…" at bounding box center [784, 372] width 1568 height 744
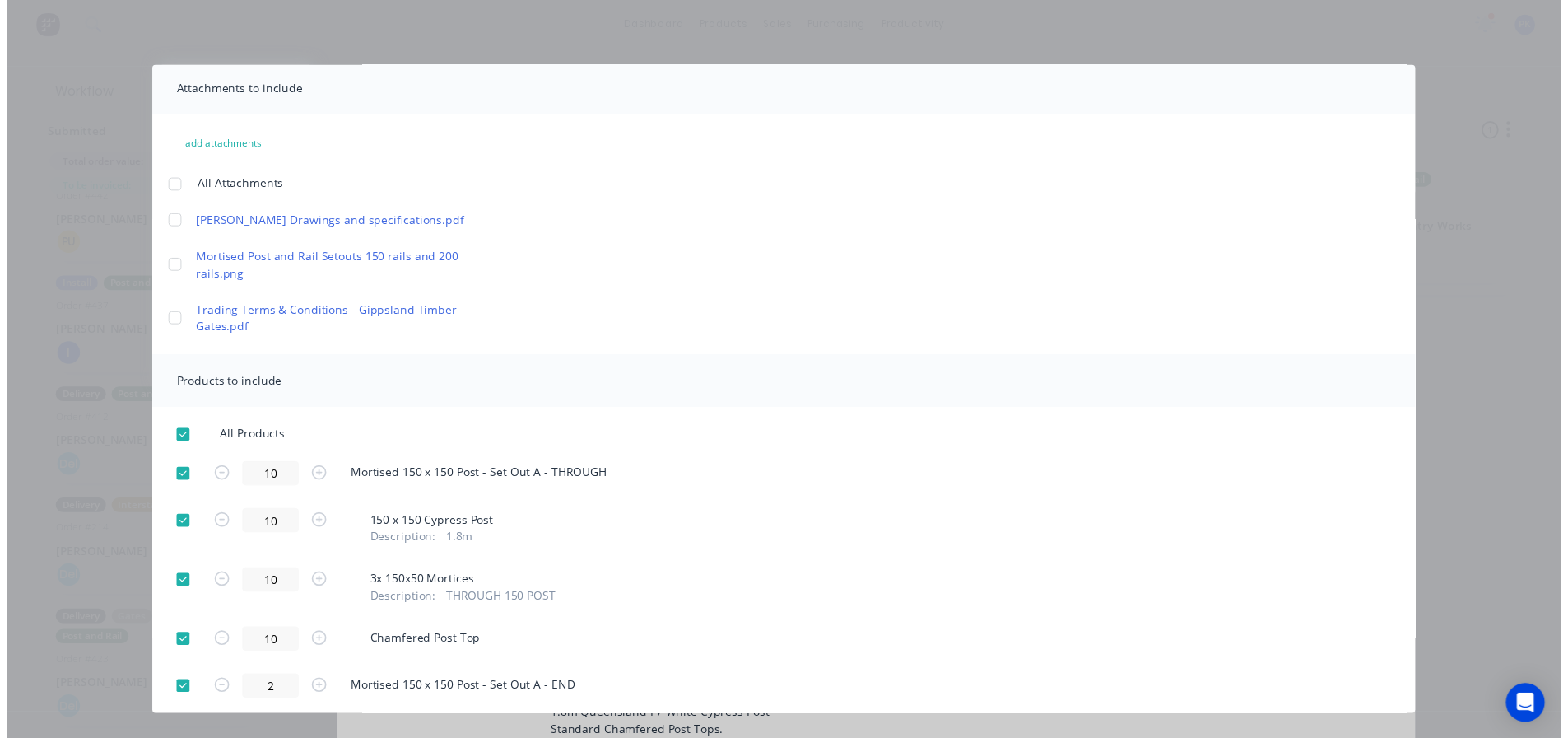
scroll to position [0, 0]
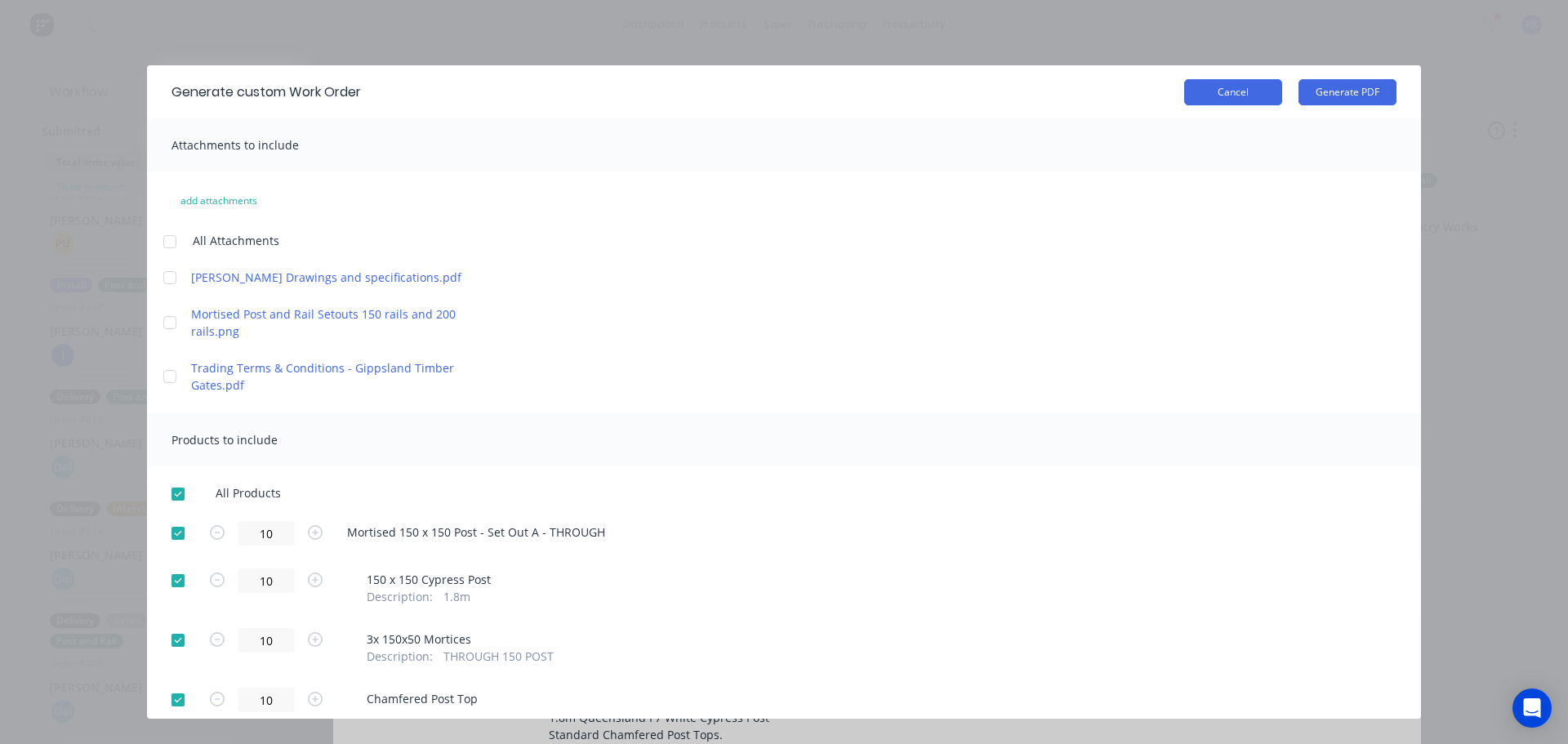
click at [1230, 104] on button "Cancel" at bounding box center [1234, 92] width 98 height 26
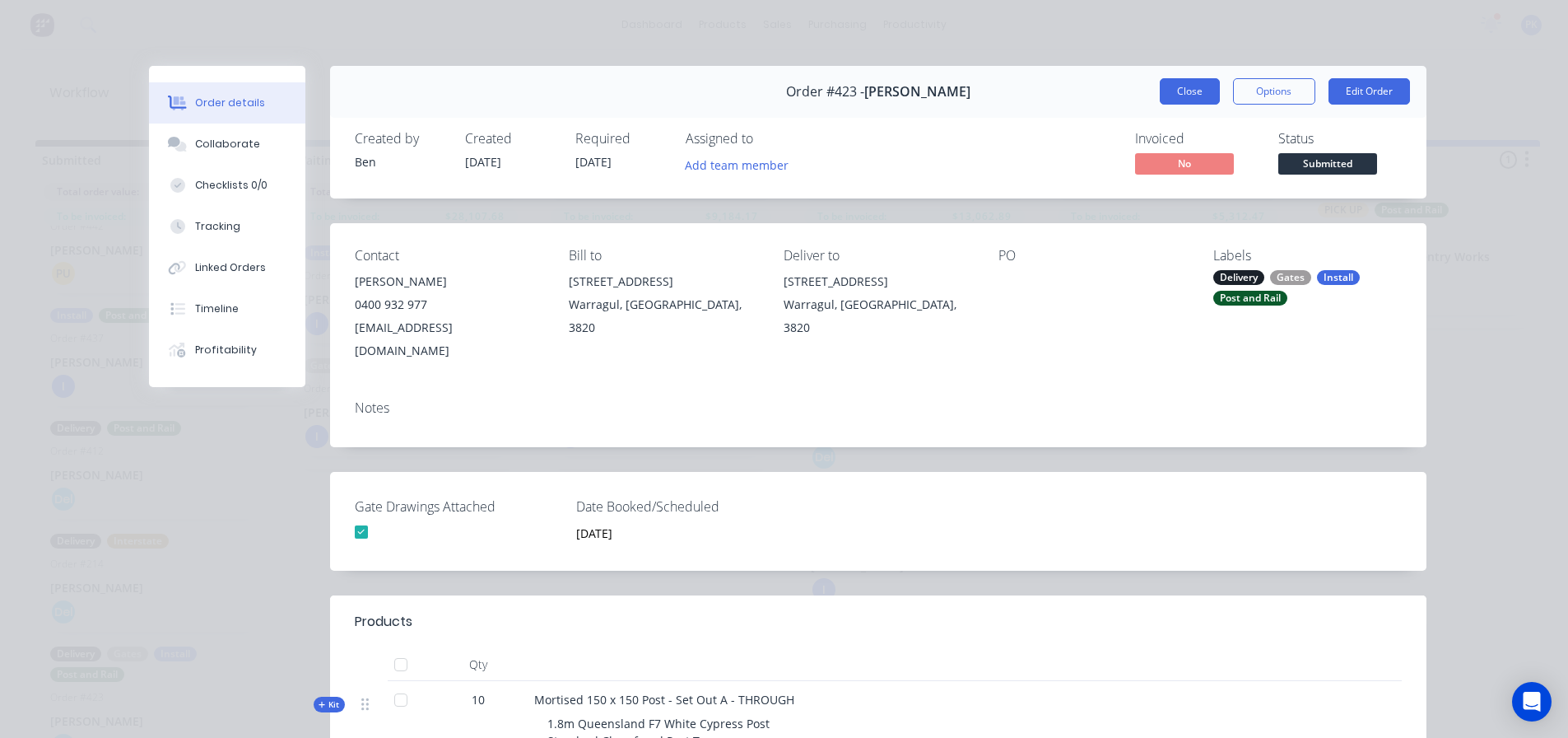
click at [1166, 86] on button "Close" at bounding box center [1190, 91] width 60 height 27
